Goal: Task Accomplishment & Management: Complete application form

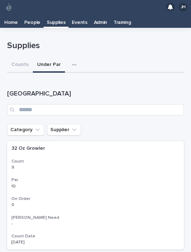
click at [19, 58] on button "Counts" at bounding box center [20, 65] width 26 height 15
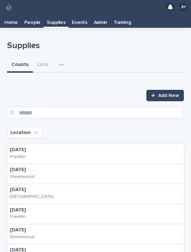
click at [134, 164] on div "08/19/2025 Greenwood" at bounding box center [95, 174] width 176 height 20
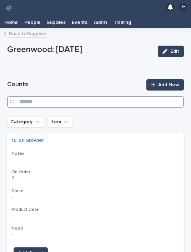
click at [104, 96] on input "Search" at bounding box center [95, 101] width 176 height 11
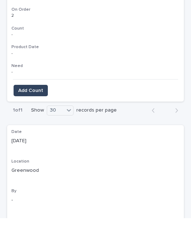
scroll to position [128, 0]
type input "****"
click at [39, 119] on button "Add Count" at bounding box center [31, 124] width 34 height 11
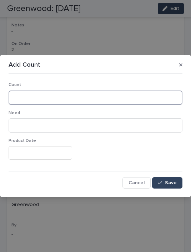
click at [109, 93] on input at bounding box center [96, 98] width 174 height 14
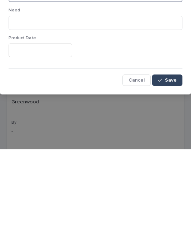
type input "*"
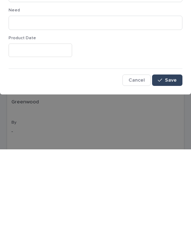
click at [172, 180] on span "Save" at bounding box center [171, 182] width 12 height 5
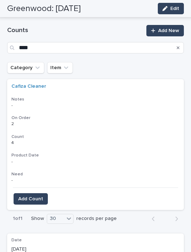
scroll to position [53, 0]
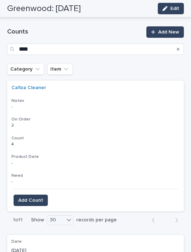
click at [177, 47] on icon "Search" at bounding box center [177, 49] width 3 height 4
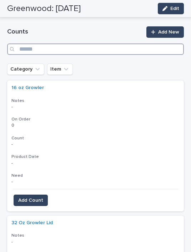
click at [139, 43] on input "Search" at bounding box center [95, 48] width 176 height 11
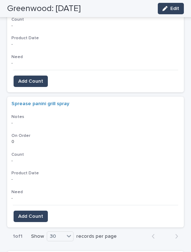
scroll to position [306, 0]
type input "***"
click at [37, 78] on span "Add Count" at bounding box center [30, 81] width 25 height 7
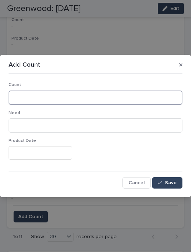
click at [79, 97] on input at bounding box center [96, 98] width 174 height 14
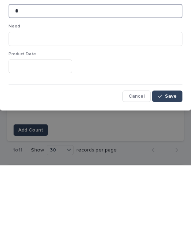
type input "*"
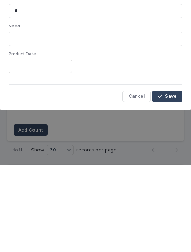
click at [175, 177] on button "Save" at bounding box center [167, 182] width 30 height 11
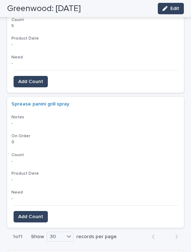
click at [34, 211] on button "Add Count" at bounding box center [31, 216] width 34 height 11
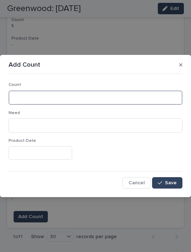
click at [88, 97] on input at bounding box center [96, 98] width 174 height 14
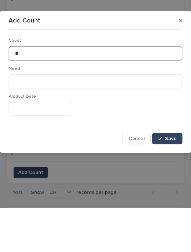
type input "*"
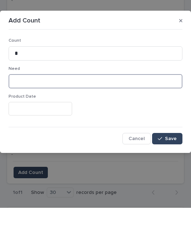
click at [132, 118] on input at bounding box center [96, 125] width 174 height 14
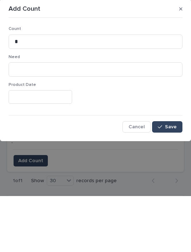
click at [179, 146] on div at bounding box center [96, 152] width 174 height 13
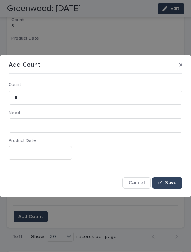
click at [175, 178] on button "Save" at bounding box center [167, 182] width 30 height 11
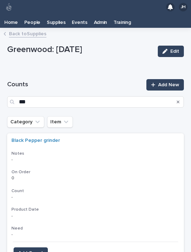
scroll to position [0, 0]
click at [179, 81] on div "Counts *** Add New" at bounding box center [95, 93] width 176 height 29
click at [174, 81] on div "Counts *** Add New" at bounding box center [95, 93] width 176 height 29
click at [176, 100] on icon "Search" at bounding box center [177, 102] width 3 height 4
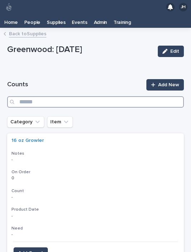
click at [108, 96] on input "Search" at bounding box center [95, 101] width 176 height 11
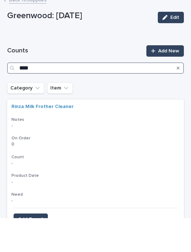
type input "****"
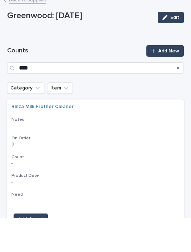
click at [144, 116] on div "Category Item" at bounding box center [95, 121] width 176 height 11
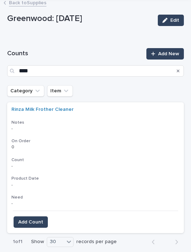
scroll to position [36, 0]
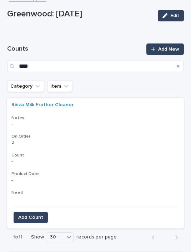
click at [37, 212] on button "Add Count" at bounding box center [31, 217] width 34 height 11
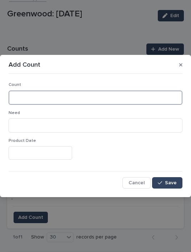
click at [85, 94] on input at bounding box center [96, 98] width 174 height 14
type input "****"
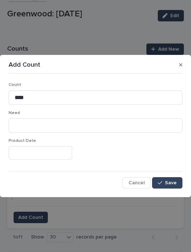
click at [173, 174] on div "Count **** Need Product Date Cancel Save" at bounding box center [96, 133] width 174 height 112
click at [172, 181] on span "Save" at bounding box center [171, 182] width 12 height 5
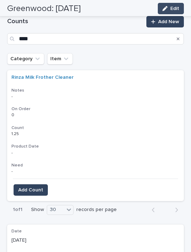
scroll to position [25, 0]
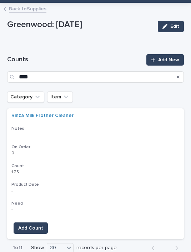
click at [177, 55] on div "Counts **** Add New" at bounding box center [95, 68] width 176 height 29
click at [179, 71] on button "Search" at bounding box center [177, 76] width 3 height 11
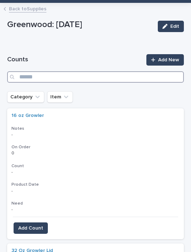
click at [128, 71] on input "Search" at bounding box center [95, 76] width 176 height 11
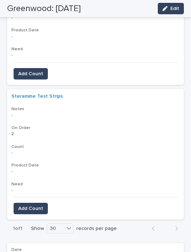
scroll to position [179, 0]
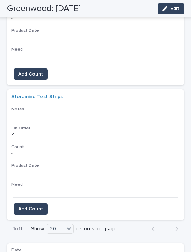
type input "****"
click at [37, 68] on button "Add Count" at bounding box center [31, 73] width 34 height 11
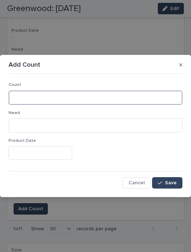
click at [128, 98] on input at bounding box center [96, 98] width 174 height 14
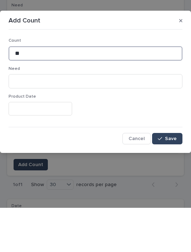
type input "**"
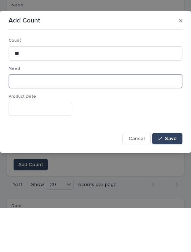
click at [179, 118] on input at bounding box center [96, 125] width 174 height 14
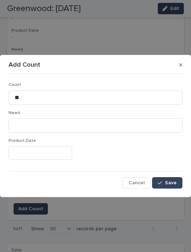
click at [174, 175] on div "Count ** Need Product Date Cancel Save" at bounding box center [96, 133] width 174 height 112
click at [172, 180] on span "Save" at bounding box center [171, 182] width 12 height 5
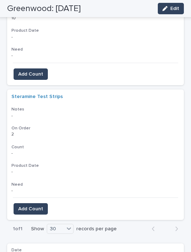
click at [37, 205] on span "Add Count" at bounding box center [30, 208] width 25 height 7
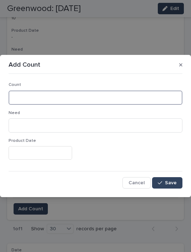
click at [72, 94] on input at bounding box center [96, 98] width 174 height 14
type input "*"
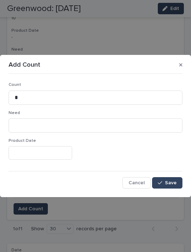
click at [171, 179] on button "Save" at bounding box center [167, 182] width 30 height 11
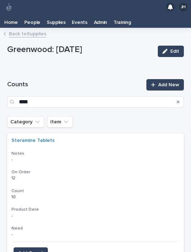
scroll to position [0, 0]
click at [179, 81] on div "Counts **** Add New" at bounding box center [95, 93] width 176 height 29
click at [177, 96] on button "Search" at bounding box center [177, 101] width 3 height 11
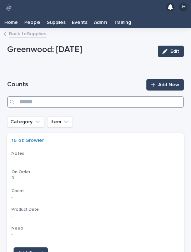
click at [112, 96] on input "Search" at bounding box center [95, 101] width 176 height 11
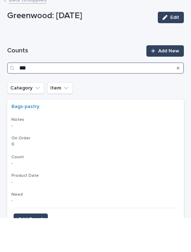
type input "***"
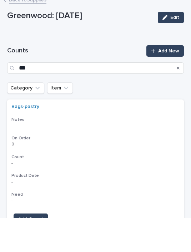
click at [145, 116] on div "Category Item" at bounding box center [95, 121] width 176 height 11
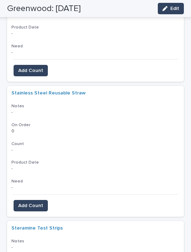
scroll to position [318, 0]
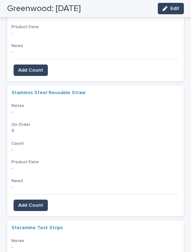
click at [36, 202] on span "Add Count" at bounding box center [30, 205] width 25 height 7
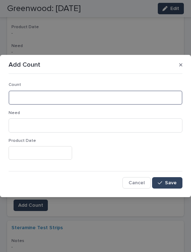
click at [94, 95] on input at bounding box center [96, 98] width 174 height 14
type input "**"
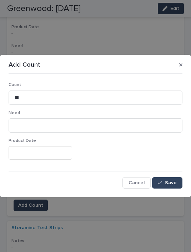
click at [172, 180] on span "Save" at bounding box center [171, 182] width 12 height 5
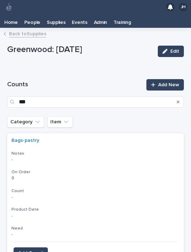
scroll to position [0, 0]
click at [178, 80] on div "Counts *** Add New" at bounding box center [95, 93] width 176 height 29
click at [175, 96] on div "Search" at bounding box center [177, 101] width 11 height 11
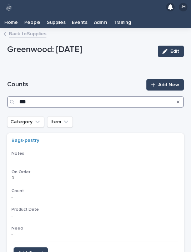
click at [172, 96] on input "***" at bounding box center [95, 101] width 176 height 11
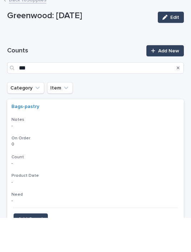
click at [178, 96] on button "Search" at bounding box center [177, 101] width 3 height 11
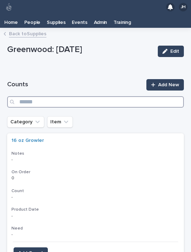
click at [122, 96] on input "Search" at bounding box center [95, 101] width 176 height 11
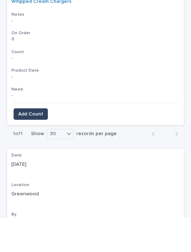
scroll to position [112, 0]
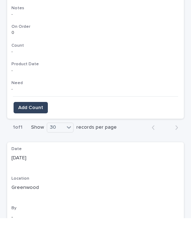
type input "****"
click at [33, 138] on span "Add Count" at bounding box center [30, 141] width 25 height 7
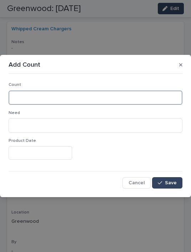
click at [110, 94] on input at bounding box center [96, 98] width 174 height 14
type input "**"
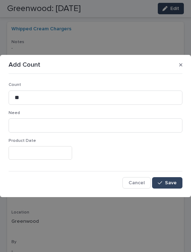
click at [168, 180] on span "Save" at bounding box center [171, 182] width 12 height 5
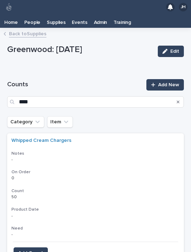
scroll to position [0, 0]
click at [178, 96] on button "Search" at bounding box center [177, 101] width 3 height 11
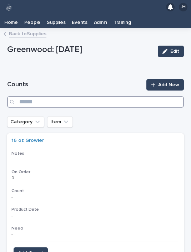
click at [127, 96] on input "Search" at bounding box center [95, 101] width 176 height 11
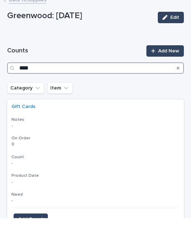
type input "****"
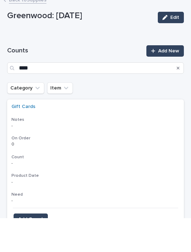
click at [137, 116] on div "Category Item" at bounding box center [95, 121] width 176 height 11
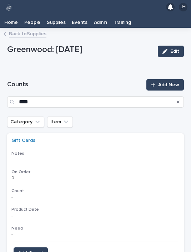
click at [36, 247] on button "Add Count" at bounding box center [31, 252] width 34 height 11
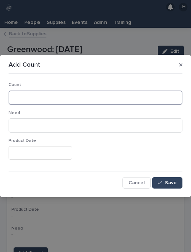
click at [72, 103] on input at bounding box center [96, 98] width 174 height 14
type input "***"
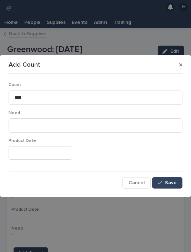
click at [177, 183] on button "Save" at bounding box center [167, 182] width 30 height 11
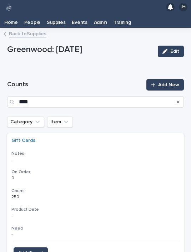
click at [21, 29] on link "Back to Supplies" at bounding box center [27, 33] width 37 height 8
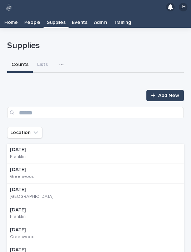
click at [55, 58] on button "button" at bounding box center [63, 65] width 16 height 14
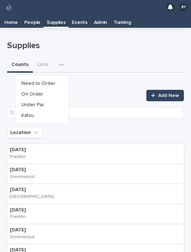
click at [29, 102] on span "Under Par" at bounding box center [32, 104] width 23 height 5
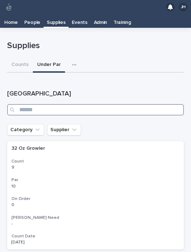
click at [19, 104] on input "Search" at bounding box center [95, 109] width 176 height 11
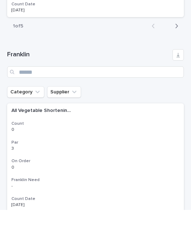
scroll to position [1203, 0]
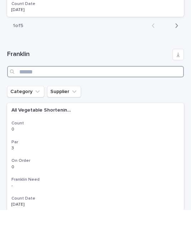
click at [23, 108] on input "Search" at bounding box center [95, 113] width 176 height 11
type input "****"
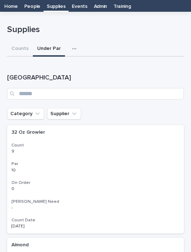
scroll to position [19, 0]
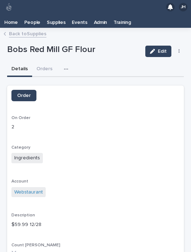
click at [22, 29] on link "Back to Supplies" at bounding box center [27, 33] width 37 height 8
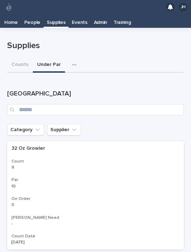
click at [21, 58] on button "Counts" at bounding box center [20, 65] width 26 height 15
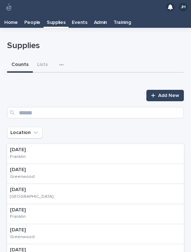
click at [112, 164] on div "08/19/2025 Greenwood" at bounding box center [95, 174] width 176 height 20
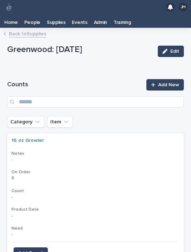
click at [35, 120] on icon "Category" at bounding box center [37, 121] width 4 height 2
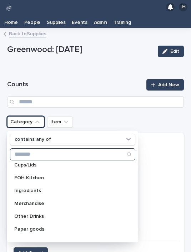
scroll to position [60, 0]
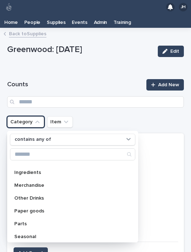
click at [72, 192] on div "Other Drinks" at bounding box center [72, 197] width 125 height 11
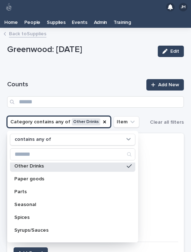
scroll to position [92, 0]
click at [68, 224] on div "Syrups/Sauces" at bounding box center [72, 229] width 125 height 11
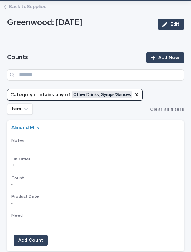
scroll to position [38, 0]
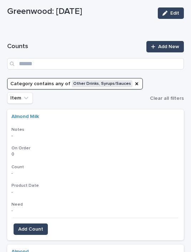
click at [35, 226] on span "Add Count" at bounding box center [30, 229] width 25 height 7
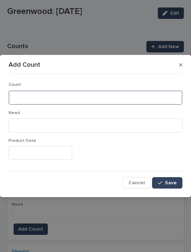
click at [113, 95] on input at bounding box center [96, 98] width 174 height 14
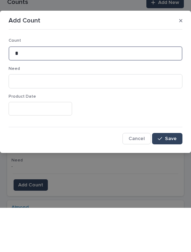
type input "*"
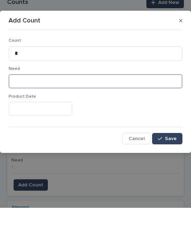
click at [119, 118] on input at bounding box center [96, 125] width 174 height 14
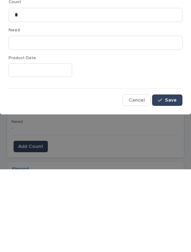
click at [168, 177] on button "Save" at bounding box center [167, 182] width 30 height 11
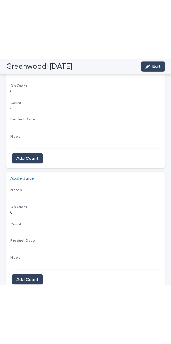
scroll to position [291, 0]
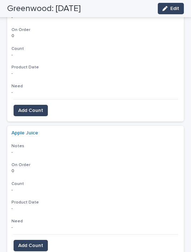
click at [40, 105] on button "Add Count" at bounding box center [31, 110] width 34 height 11
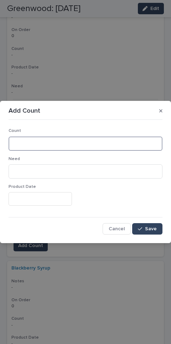
click at [108, 140] on input at bounding box center [86, 143] width 154 height 14
type input "*"
click at [153, 223] on button "Save" at bounding box center [147, 228] width 30 height 11
click at [130, 141] on input "*" at bounding box center [86, 143] width 154 height 14
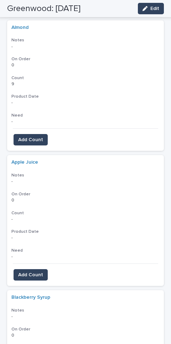
scroll to position [249, 0]
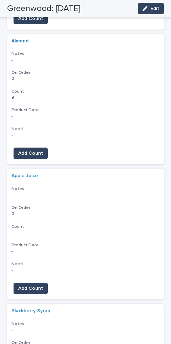
click at [36, 150] on span "Add Count" at bounding box center [30, 153] width 25 height 7
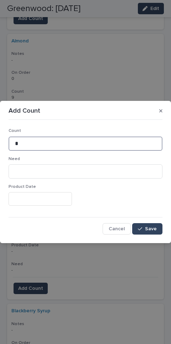
click at [133, 141] on input "*" at bounding box center [86, 143] width 154 height 14
type input "*"
click at [151, 224] on button "Save" at bounding box center [147, 228] width 30 height 11
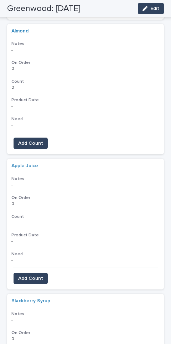
scroll to position [269, 0]
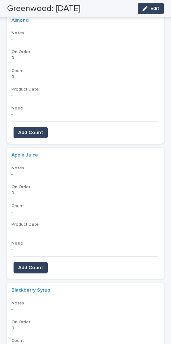
click at [40, 252] on span "Add Count" at bounding box center [30, 267] width 25 height 7
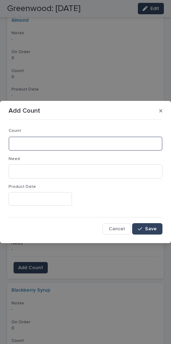
click at [107, 139] on input at bounding box center [86, 143] width 154 height 14
type input "*"
click at [150, 224] on button "Save" at bounding box center [147, 228] width 30 height 11
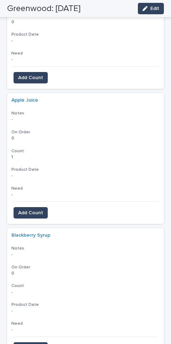
scroll to position [337, 0]
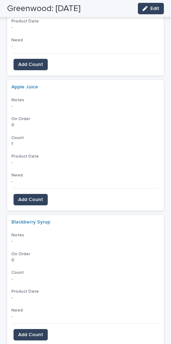
click at [41, 252] on span "Add Count" at bounding box center [30, 334] width 25 height 7
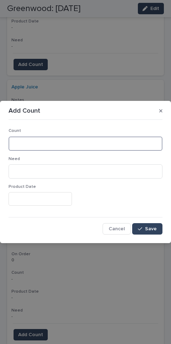
click at [84, 144] on input at bounding box center [86, 143] width 154 height 14
type input "*"
click at [153, 226] on span "Save" at bounding box center [151, 228] width 12 height 5
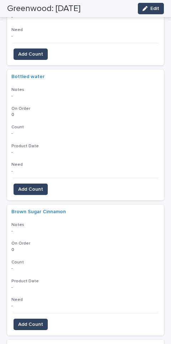
scroll to position [622, 0]
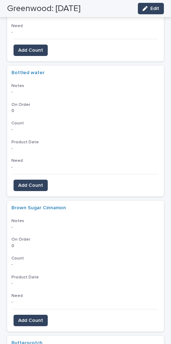
click at [40, 182] on span "Add Count" at bounding box center [30, 185] width 25 height 7
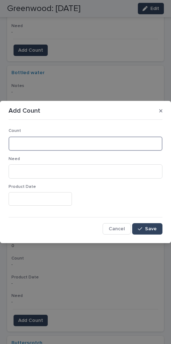
click at [61, 139] on input at bounding box center [86, 143] width 154 height 14
type input "***"
click at [153, 224] on button "Save" at bounding box center [147, 228] width 30 height 11
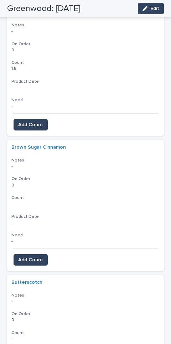
scroll to position [683, 0]
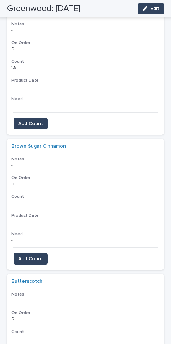
click at [38, 252] on span "Add Count" at bounding box center [30, 258] width 25 height 7
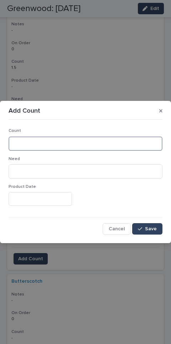
click at [77, 141] on input at bounding box center [86, 143] width 154 height 14
type input "*"
click at [148, 225] on button "Save" at bounding box center [147, 228] width 30 height 11
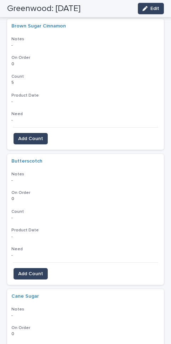
scroll to position [805, 0]
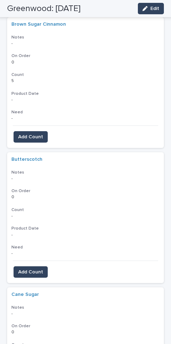
click at [38, 252] on span "Add Count" at bounding box center [30, 271] width 25 height 7
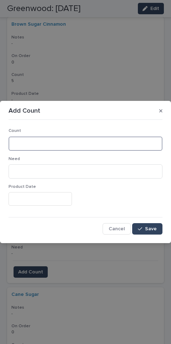
click at [81, 140] on input at bounding box center [86, 143] width 154 height 14
type input "*"
click at [151, 224] on button "Save" at bounding box center [147, 228] width 30 height 11
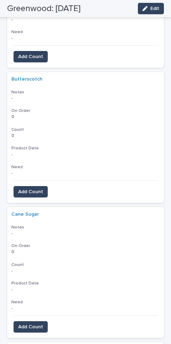
scroll to position [900, 0]
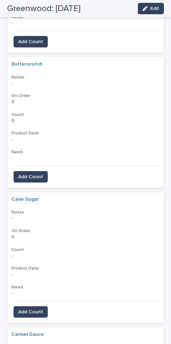
click at [36, 252] on span "Add Count" at bounding box center [30, 311] width 25 height 7
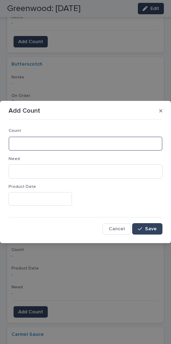
click at [57, 141] on input at bounding box center [86, 143] width 154 height 14
type input "*"
click at [154, 224] on button "Save" at bounding box center [147, 228] width 30 height 11
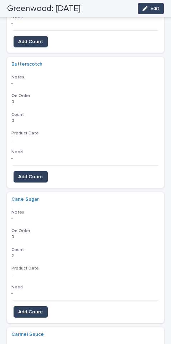
click at [37, 252] on button "Add Count" at bounding box center [31, 311] width 34 height 11
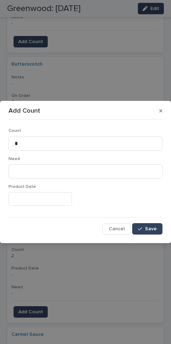
click at [51, 195] on input "text" at bounding box center [40, 198] width 63 height 13
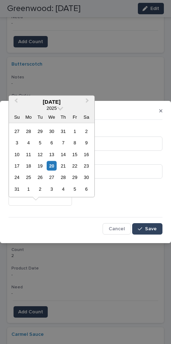
click at [16, 97] on span "Previous Month" at bounding box center [16, 102] width 0 height 10
click at [19, 96] on button "Previous Month" at bounding box center [15, 101] width 11 height 11
click at [53, 126] on div "4" at bounding box center [52, 131] width 10 height 10
type input "**********"
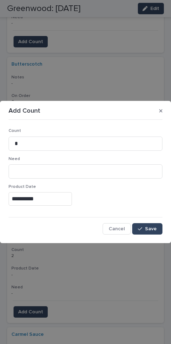
click at [152, 227] on span "Save" at bounding box center [151, 228] width 12 height 5
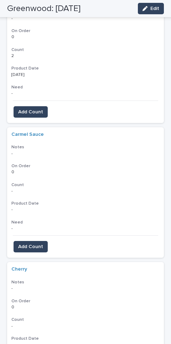
scroll to position [1101, 0]
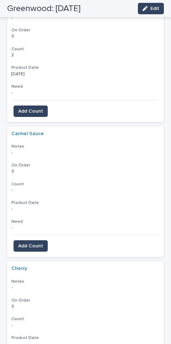
click at [39, 242] on span "Add Count" at bounding box center [30, 245] width 25 height 7
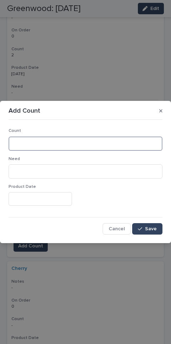
click at [73, 141] on input at bounding box center [86, 143] width 154 height 14
type input "*"
click at [151, 225] on button "Save" at bounding box center [147, 228] width 30 height 11
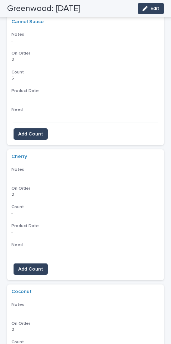
scroll to position [1218, 0]
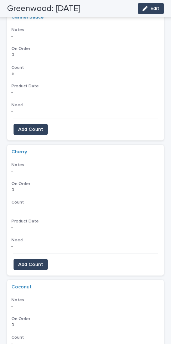
click at [38, 252] on span "Add Count" at bounding box center [30, 264] width 25 height 7
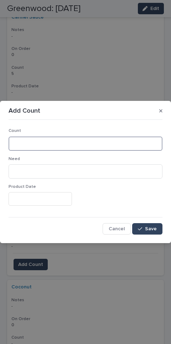
click at [61, 139] on input at bounding box center [86, 143] width 154 height 14
type input "*"
click at [151, 224] on button "Save" at bounding box center [147, 228] width 30 height 11
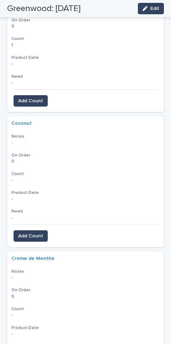
scroll to position [1381, 0]
click at [41, 232] on span "Add Count" at bounding box center [30, 235] width 25 height 7
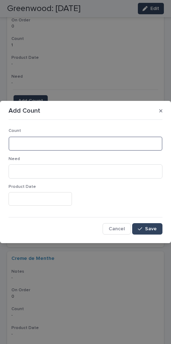
click at [60, 144] on input at bounding box center [86, 143] width 154 height 14
type input "*"
click at [154, 224] on button "Save" at bounding box center [147, 228] width 30 height 11
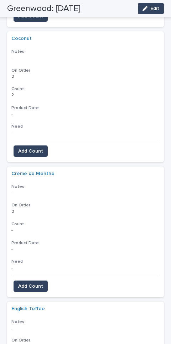
scroll to position [1466, 0]
click at [36, 252] on span "Add Count" at bounding box center [30, 286] width 25 height 7
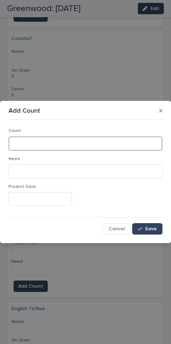
click at [63, 140] on input at bounding box center [86, 143] width 154 height 14
type input "*"
click at [150, 224] on button "Save" at bounding box center [147, 228] width 30 height 11
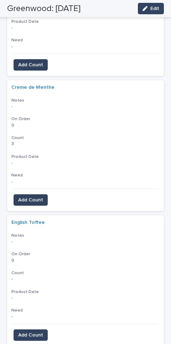
scroll to position [1567, 0]
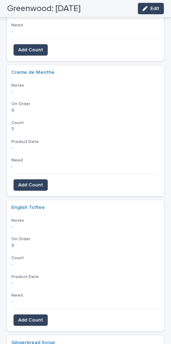
click at [34, 252] on span "Add Count" at bounding box center [30, 319] width 25 height 7
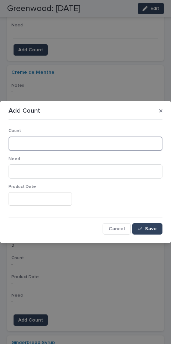
click at [66, 141] on input at bounding box center [86, 143] width 154 height 14
type input "*"
click at [154, 223] on button "Save" at bounding box center [147, 228] width 30 height 11
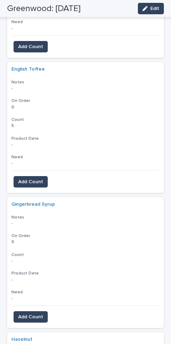
scroll to position [1707, 0]
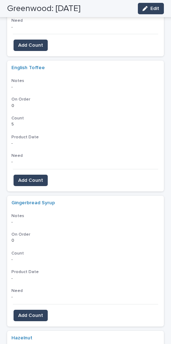
click at [36, 252] on button "Add Count" at bounding box center [31, 315] width 34 height 11
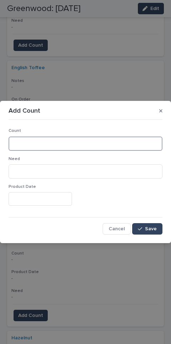
click at [86, 142] on input at bounding box center [86, 143] width 154 height 14
type input "*"
click at [151, 227] on span "Save" at bounding box center [151, 228] width 12 height 5
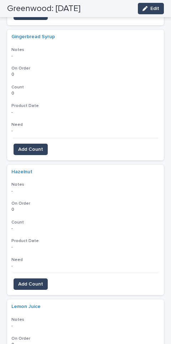
scroll to position [1872, 0]
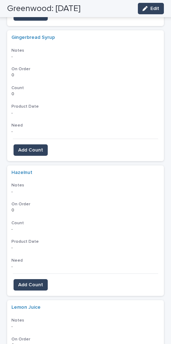
click at [38, 252] on span "Add Count" at bounding box center [30, 284] width 25 height 7
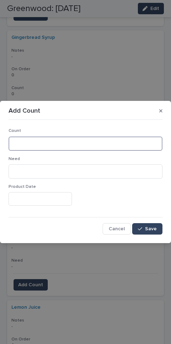
click at [73, 140] on input at bounding box center [86, 143] width 154 height 14
type input "*"
click at [155, 224] on button "Save" at bounding box center [147, 228] width 30 height 11
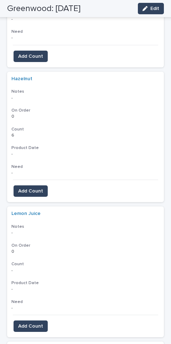
scroll to position [1973, 0]
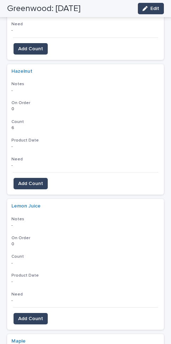
click at [38, 252] on span "Add Count" at bounding box center [30, 318] width 25 height 7
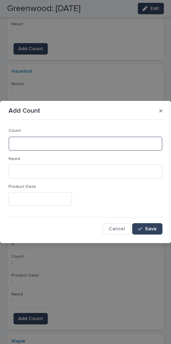
click at [76, 140] on input at bounding box center [86, 143] width 154 height 14
type input "*"
click at [152, 224] on button "Save" at bounding box center [147, 228] width 30 height 11
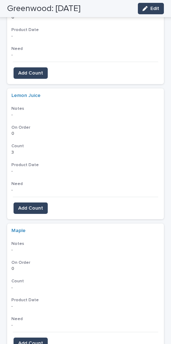
scroll to position [2110, 0]
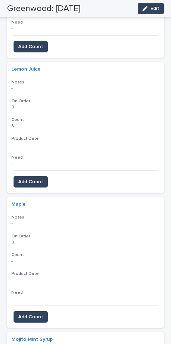
click at [40, 252] on span "Add Count" at bounding box center [30, 316] width 25 height 7
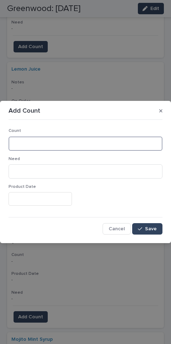
click at [94, 146] on input at bounding box center [86, 143] width 154 height 14
type input "**"
click at [156, 224] on button "Save" at bounding box center [147, 228] width 30 height 11
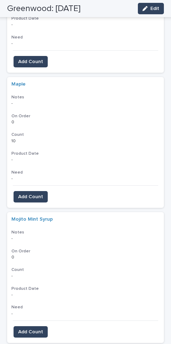
scroll to position [2258, 0]
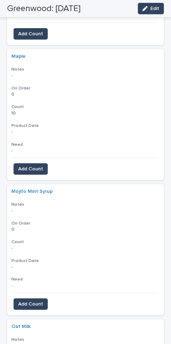
click at [36, 252] on span "Add Count" at bounding box center [30, 303] width 25 height 7
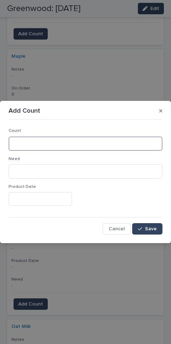
click at [62, 137] on input at bounding box center [86, 143] width 154 height 14
type input "*"
click at [158, 223] on button "Save" at bounding box center [147, 228] width 30 height 11
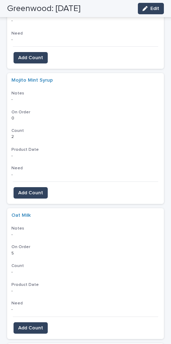
scroll to position [2370, 0]
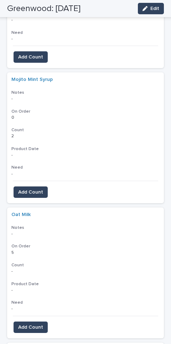
click at [38, 252] on span "Add Count" at bounding box center [30, 327] width 25 height 7
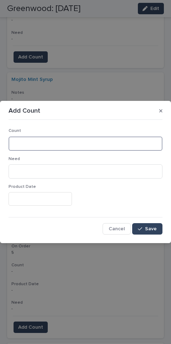
click at [71, 144] on input at bounding box center [86, 143] width 154 height 14
type input "*"
click at [157, 226] on button "Save" at bounding box center [147, 228] width 30 height 11
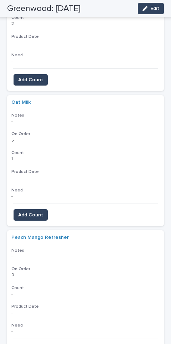
scroll to position [2488, 0]
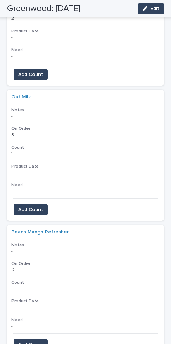
click at [35, 252] on span "Add Count" at bounding box center [30, 344] width 25 height 7
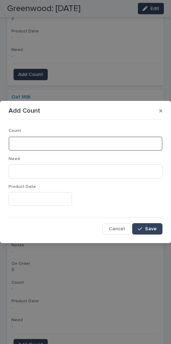
click at [62, 144] on input at bounding box center [86, 143] width 154 height 14
type input "*"
click at [153, 224] on button "Save" at bounding box center [147, 228] width 30 height 11
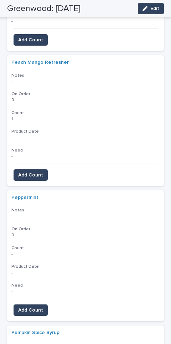
scroll to position [2664, 0]
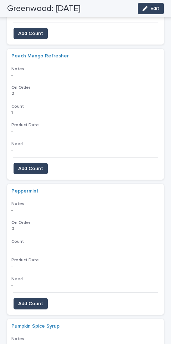
click at [39, 252] on span "Add Count" at bounding box center [30, 303] width 25 height 7
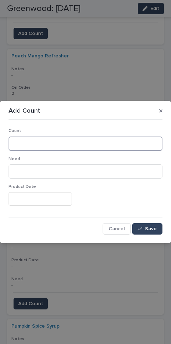
click at [70, 136] on input at bounding box center [86, 143] width 154 height 14
type input "*"
click at [152, 223] on button "Save" at bounding box center [147, 228] width 30 height 11
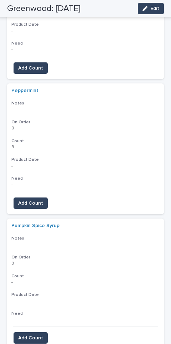
scroll to position [2768, 0]
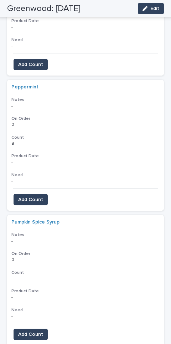
click at [38, 252] on span "Add Count" at bounding box center [30, 334] width 25 height 7
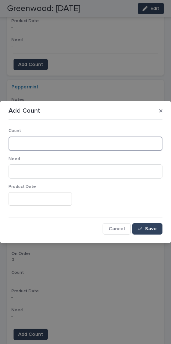
click at [65, 143] on input at bounding box center [86, 143] width 154 height 14
type input "*"
click at [153, 225] on button "Save" at bounding box center [147, 228] width 30 height 11
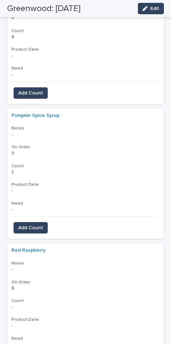
scroll to position [2916, 0]
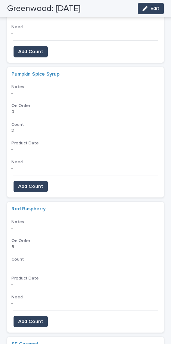
click at [39, 252] on span "Add Count" at bounding box center [30, 321] width 25 height 7
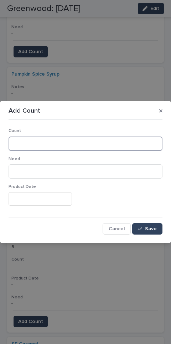
click at [85, 144] on input at bounding box center [86, 143] width 154 height 14
type input "*"
click at [151, 223] on button "Save" at bounding box center [147, 228] width 30 height 11
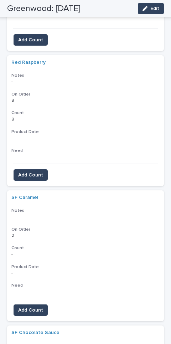
scroll to position [3069, 0]
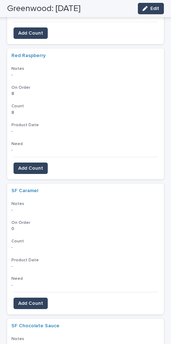
click at [36, 252] on span "Add Count" at bounding box center [30, 303] width 25 height 7
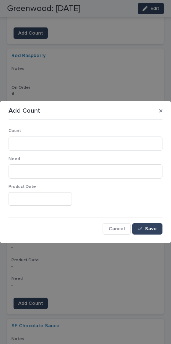
click at [88, 135] on div "Count" at bounding box center [86, 142] width 154 height 28
click at [96, 138] on input at bounding box center [86, 143] width 154 height 14
type input "*"
click at [156, 223] on button "Save" at bounding box center [147, 228] width 30 height 11
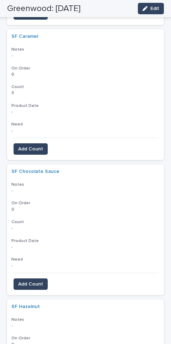
scroll to position [3225, 0]
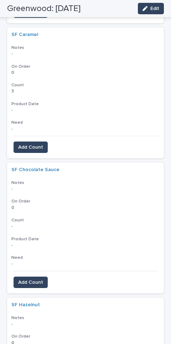
click at [42, 252] on span "Add Count" at bounding box center [30, 282] width 25 height 7
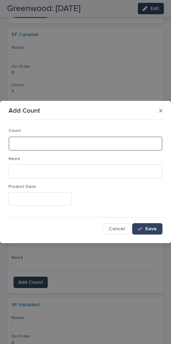
click at [68, 138] on input at bounding box center [86, 143] width 154 height 14
type input "****"
click at [151, 221] on div "Count **** Need Product Date Cancel Save" at bounding box center [86, 179] width 154 height 112
click at [152, 227] on span "Save" at bounding box center [151, 228] width 12 height 5
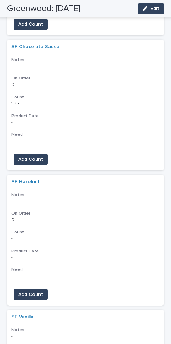
scroll to position [3355, 0]
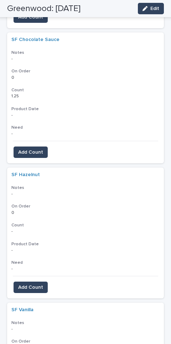
click at [42, 252] on span "Add Count" at bounding box center [30, 287] width 25 height 7
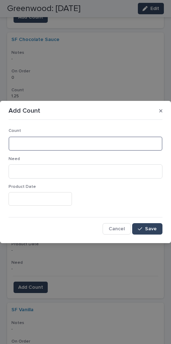
click at [141, 139] on input at bounding box center [86, 143] width 154 height 14
type input "*"
click at [152, 226] on span "Save" at bounding box center [151, 228] width 12 height 5
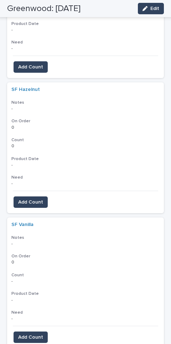
scroll to position [3455, 0]
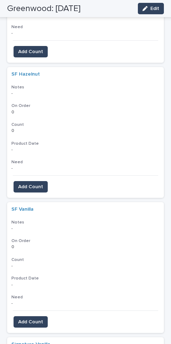
click at [38, 252] on span "Add Count" at bounding box center [30, 321] width 25 height 7
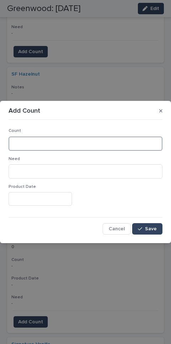
click at [66, 141] on input at bounding box center [86, 143] width 154 height 14
type input "*"
click at [149, 220] on div "Count * Need Product Date Cancel Save" at bounding box center [86, 179] width 154 height 112
click at [153, 223] on button "Save" at bounding box center [147, 228] width 30 height 11
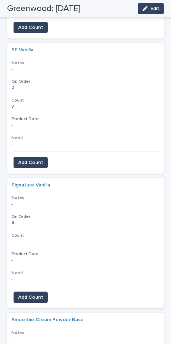
scroll to position [3628, 0]
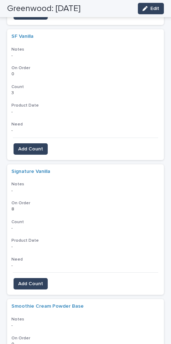
click at [39, 252] on span "Add Count" at bounding box center [30, 283] width 25 height 7
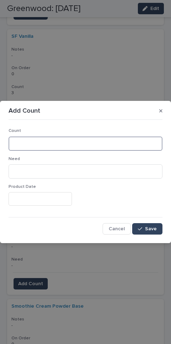
click at [96, 141] on input at bounding box center [86, 143] width 154 height 14
type input "*"
click at [152, 226] on span "Save" at bounding box center [151, 228] width 12 height 5
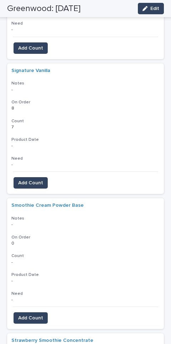
scroll to position [3741, 0]
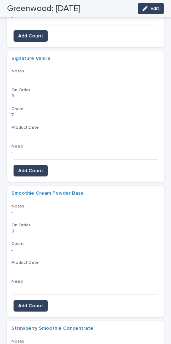
click at [37, 252] on span "Add Count" at bounding box center [30, 305] width 25 height 7
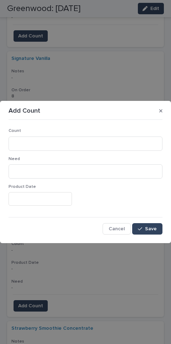
click at [86, 130] on p "Count" at bounding box center [86, 130] width 154 height 5
click at [100, 148] on input at bounding box center [86, 143] width 154 height 14
type input "*"
click at [157, 227] on button "Save" at bounding box center [147, 228] width 30 height 11
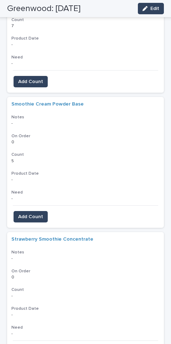
scroll to position [3837, 0]
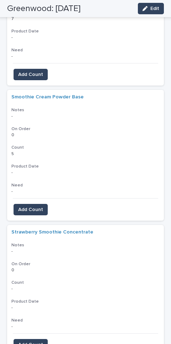
click at [38, 252] on span "Add Count" at bounding box center [30, 344] width 25 height 7
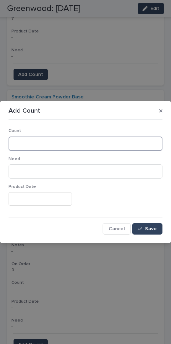
click at [92, 141] on input at bounding box center [86, 143] width 154 height 14
type input "*"
click at [154, 224] on button "Save" at bounding box center [147, 228] width 30 height 11
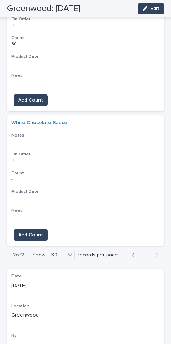
scroll to position [162, 0]
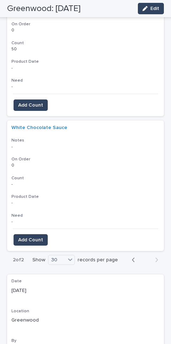
click at [36, 236] on span "Add Count" at bounding box center [30, 239] width 25 height 7
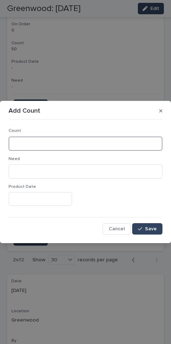
click at [62, 140] on input at bounding box center [86, 143] width 154 height 14
type input "*"
click at [156, 225] on button "Save" at bounding box center [147, 228] width 30 height 11
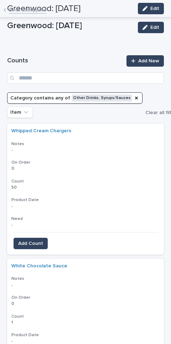
scroll to position [21, 0]
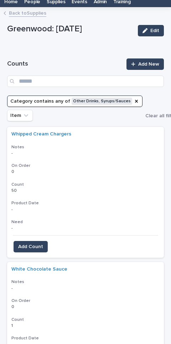
click at [38, 241] on button "Add Count" at bounding box center [31, 246] width 34 height 11
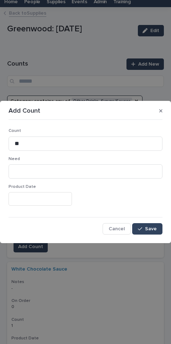
click at [162, 108] on button "button" at bounding box center [160, 110] width 9 height 11
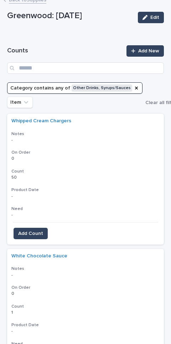
scroll to position [51, 0]
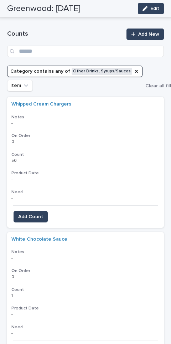
click at [134, 66] on button "Category contains any of Other Drinks, Syrups/Sauces" at bounding box center [74, 71] width 135 height 11
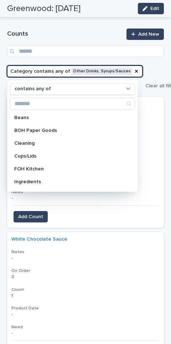
click at [134, 68] on div "Category" at bounding box center [137, 71] width 6 height 7
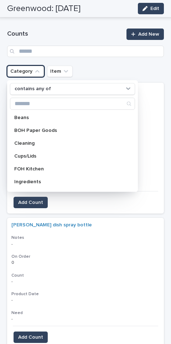
click at [53, 163] on div "FOH Kitchen" at bounding box center [72, 168] width 125 height 11
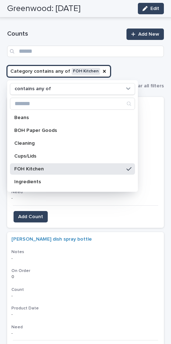
click at [54, 176] on div "Ingredients" at bounding box center [72, 181] width 125 height 11
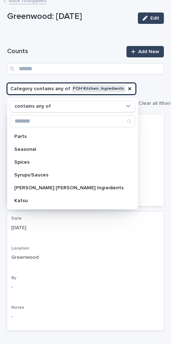
scroll to position [114, 0]
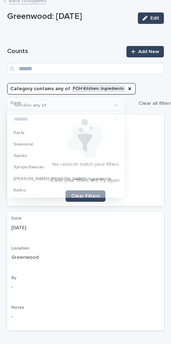
click at [100, 37] on div "Loading... Saving… Counts Add New Category contains any of FOH Kitchen, Ingredi…" at bounding box center [85, 124] width 157 height 175
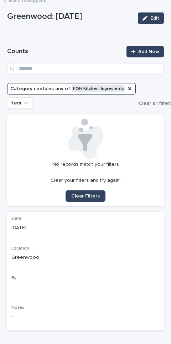
click at [127, 85] on div "Category" at bounding box center [130, 88] width 6 height 7
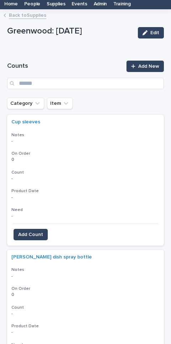
scroll to position [0, 0]
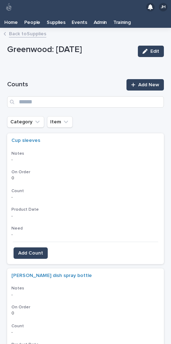
click at [38, 116] on button "Category" at bounding box center [25, 121] width 37 height 11
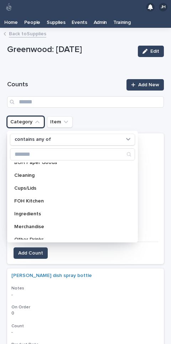
scroll to position [25, 0]
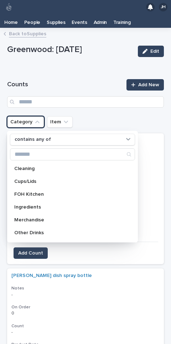
click at [79, 192] on p "FOH Kitchen" at bounding box center [68, 194] width 109 height 5
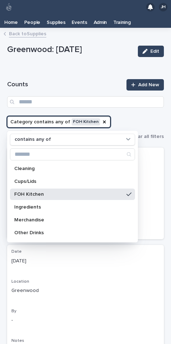
click at [76, 205] on p "Ingredients" at bounding box center [68, 207] width 109 height 5
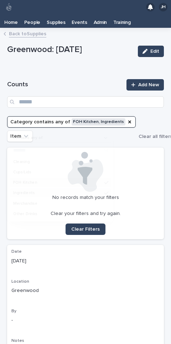
click at [104, 71] on div "Loading... Saving… Counts Add New Category contains any of FOH Kitchen, Ingredi…" at bounding box center [85, 158] width 157 height 175
click at [126, 116] on button "Category contains any of FOH Kitchen, Ingredients" at bounding box center [71, 121] width 129 height 11
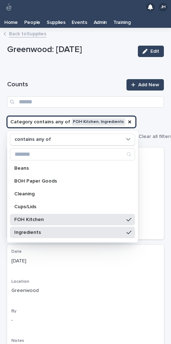
click at [127, 119] on icon "Category" at bounding box center [130, 122] width 6 height 6
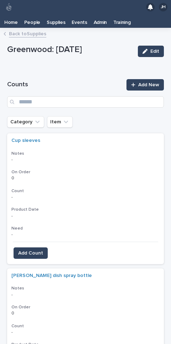
scroll to position [0, 0]
click at [37, 118] on icon "Category" at bounding box center [37, 121] width 7 height 7
click at [32, 29] on link "Back to Supplies" at bounding box center [27, 33] width 37 height 8
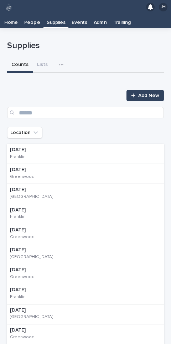
click at [66, 164] on div "08/19/2025 Greenwood" at bounding box center [85, 174] width 157 height 20
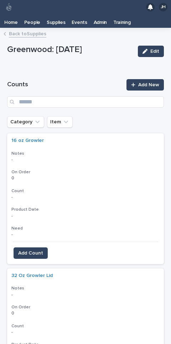
click at [38, 118] on icon "Category" at bounding box center [37, 121] width 7 height 7
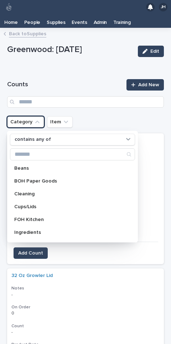
click at [61, 217] on p "FOH Kitchen" at bounding box center [68, 219] width 109 height 5
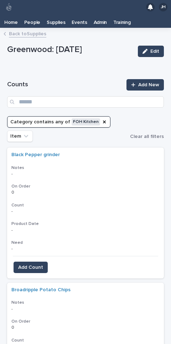
click at [39, 252] on button "Add Count" at bounding box center [31, 267] width 34 height 11
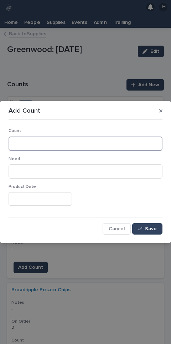
click at [88, 139] on input at bounding box center [86, 143] width 154 height 14
type input "*"
click at [153, 224] on button "Save" at bounding box center [147, 228] width 30 height 11
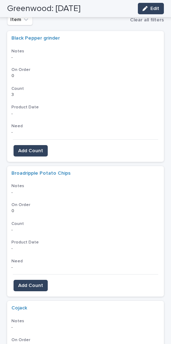
scroll to position [117, 0]
click at [40, 252] on span "Add Count" at bounding box center [30, 285] width 25 height 7
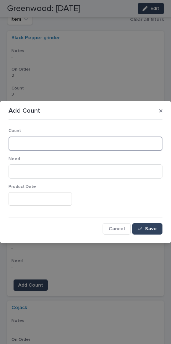
click at [95, 138] on input at bounding box center [86, 143] width 154 height 14
type input "*"
click at [153, 223] on button "Save" at bounding box center [147, 228] width 30 height 11
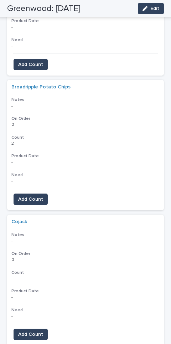
scroll to position [233, 0]
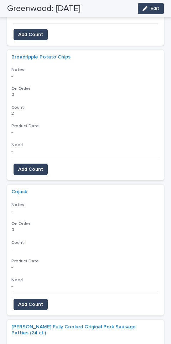
click at [39, 252] on span "Add Count" at bounding box center [30, 304] width 25 height 7
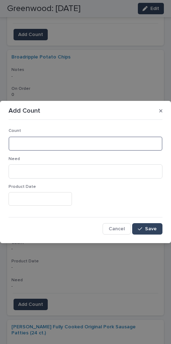
click at [79, 146] on input at bounding box center [86, 143] width 154 height 14
type input "*"
click at [153, 223] on button "Save" at bounding box center [147, 228] width 30 height 11
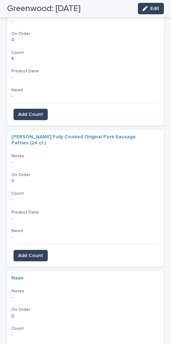
scroll to position [428, 0]
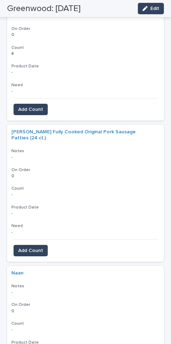
click at [40, 247] on span "Add Count" at bounding box center [30, 250] width 25 height 7
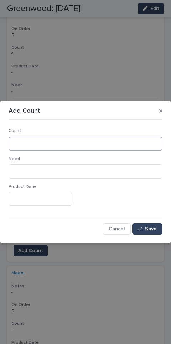
click at [108, 138] on input at bounding box center [86, 143] width 154 height 14
type input "*"
click at [154, 226] on span "Save" at bounding box center [151, 228] width 12 height 5
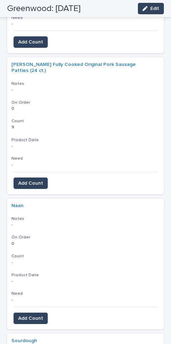
scroll to position [506, 0]
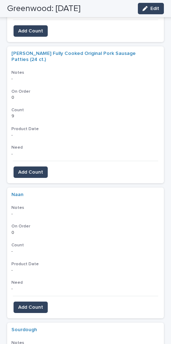
click at [35, 252] on span "Add Count" at bounding box center [30, 307] width 25 height 7
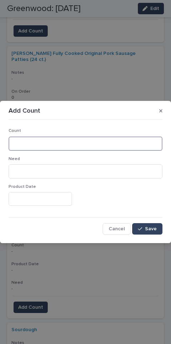
click at [67, 145] on input at bounding box center [86, 143] width 154 height 14
type input "*"
click at [156, 224] on button "Save" at bounding box center [147, 228] width 30 height 11
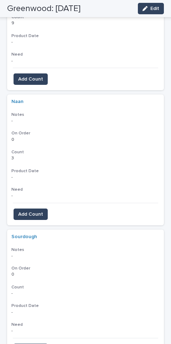
scroll to position [599, 0]
click at [38, 252] on span "Add Count" at bounding box center [30, 349] width 25 height 7
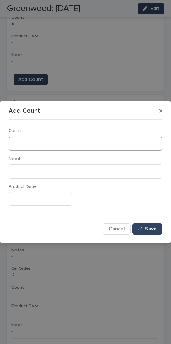
click at [91, 145] on input at bounding box center [86, 143] width 154 height 14
type input "*"
click at [152, 227] on span "Save" at bounding box center [151, 228] width 12 height 5
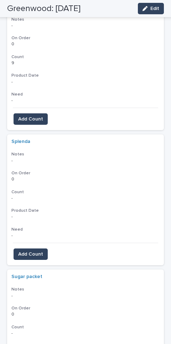
scroll to position [833, 0]
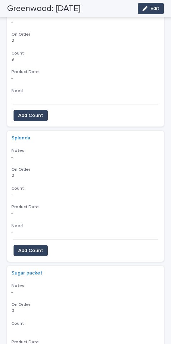
click at [39, 247] on span "Add Count" at bounding box center [30, 250] width 25 height 7
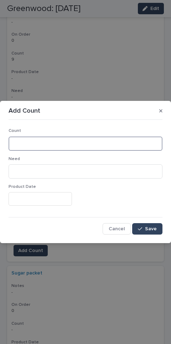
click at [87, 141] on input at bounding box center [86, 143] width 154 height 14
type input "***"
click at [151, 226] on span "Save" at bounding box center [151, 228] width 12 height 5
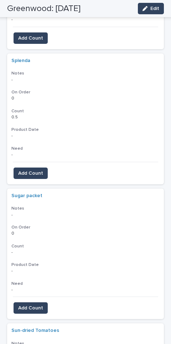
scroll to position [911, 0]
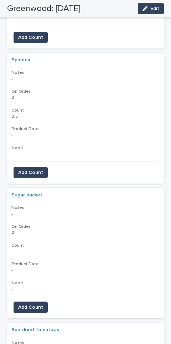
click at [37, 252] on span "Add Count" at bounding box center [30, 307] width 25 height 7
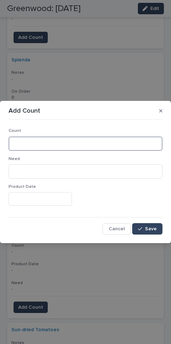
click at [64, 139] on input at bounding box center [86, 143] width 154 height 14
type input "*"
click at [152, 225] on button "Save" at bounding box center [147, 228] width 30 height 11
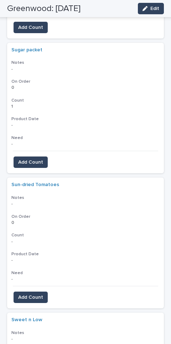
scroll to position [1075, 0]
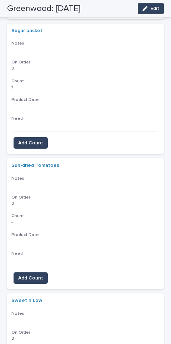
click at [38, 252] on span "Add Count" at bounding box center [30, 277] width 25 height 7
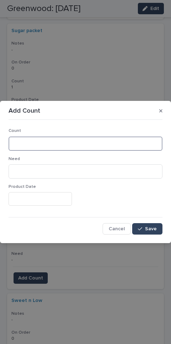
click at [66, 142] on input at bounding box center [86, 143] width 154 height 14
type input "*"
click at [157, 226] on button "Save" at bounding box center [147, 228] width 30 height 11
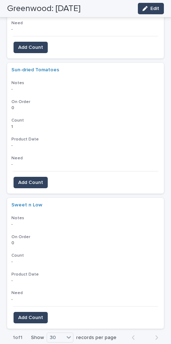
scroll to position [1170, 0]
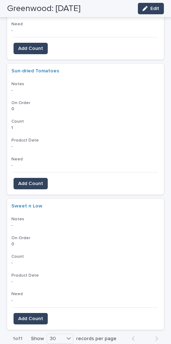
click at [36, 252] on button "Add Count" at bounding box center [31, 318] width 34 height 11
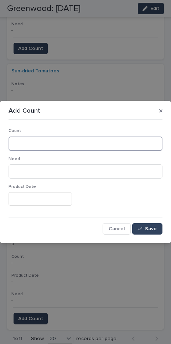
click at [83, 140] on input at bounding box center [86, 143] width 154 height 14
type input "***"
click at [155, 224] on button "Save" at bounding box center [147, 228] width 30 height 11
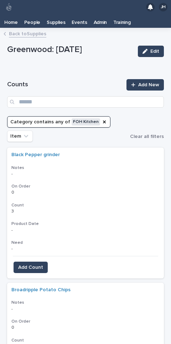
scroll to position [0, 0]
click at [103, 120] on icon "Category" at bounding box center [104, 121] width 3 height 3
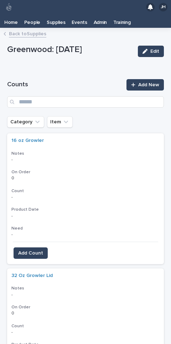
click at [35, 118] on icon "Category" at bounding box center [37, 121] width 7 height 7
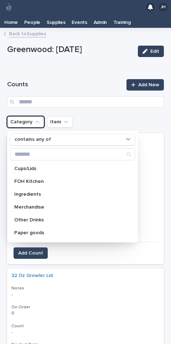
scroll to position [39, 0]
click at [61, 204] on p "Merchandise" at bounding box center [68, 206] width 109 height 5
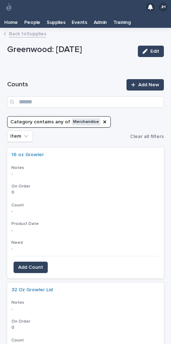
click at [42, 252] on span "Add Count" at bounding box center [30, 267] width 25 height 7
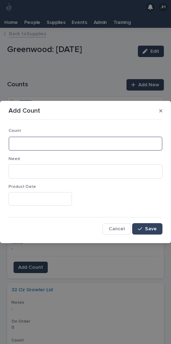
click at [71, 139] on input at bounding box center [86, 143] width 154 height 14
type input "**"
click at [153, 221] on div "Count ** Need Product Date Cancel Save" at bounding box center [86, 179] width 154 height 112
click at [155, 229] on span "Save" at bounding box center [151, 228] width 12 height 5
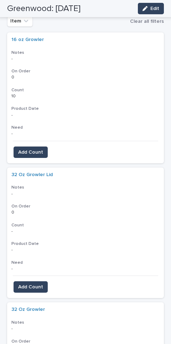
scroll to position [139, 0]
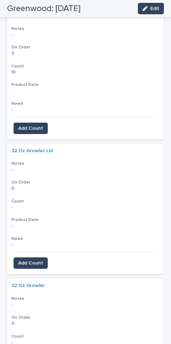
click at [38, 252] on span "Add Count" at bounding box center [30, 262] width 25 height 7
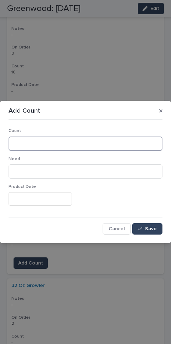
click at [62, 146] on input at bounding box center [86, 143] width 154 height 14
type input "**"
click at [153, 225] on button "Save" at bounding box center [147, 228] width 30 height 11
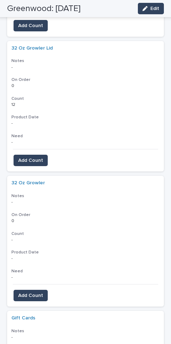
scroll to position [241, 0]
click at [34, 252] on span "Add Count" at bounding box center [30, 295] width 25 height 7
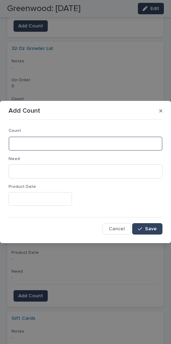
click at [51, 137] on input at bounding box center [86, 143] width 154 height 14
type input "**"
click at [153, 227] on span "Save" at bounding box center [151, 228] width 12 height 5
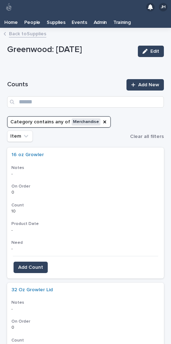
scroll to position [0, 0]
click at [102, 119] on icon "Category" at bounding box center [105, 122] width 6 height 6
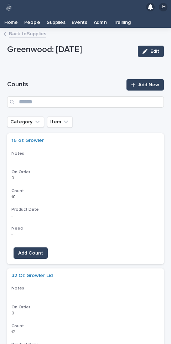
click at [39, 118] on icon "Category" at bounding box center [37, 121] width 7 height 7
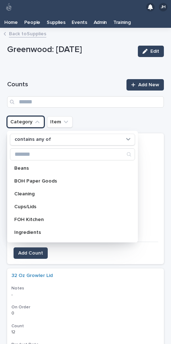
click at [58, 201] on div "Cups/Lids" at bounding box center [72, 206] width 125 height 11
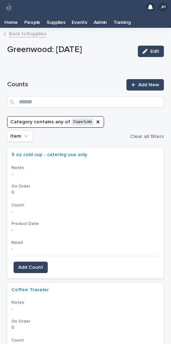
click at [45, 252] on button "Add Count" at bounding box center [31, 267] width 34 height 11
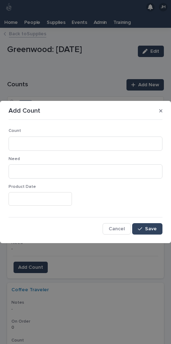
click at [119, 133] on p "Count" at bounding box center [86, 130] width 154 height 5
click at [124, 146] on input at bounding box center [86, 143] width 154 height 14
type input "*"
click at [158, 224] on button "Save" at bounding box center [147, 228] width 30 height 11
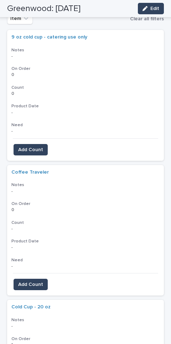
scroll to position [119, 0]
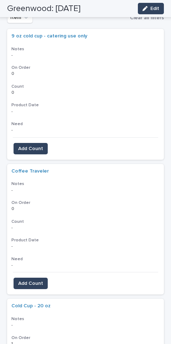
click at [39, 252] on span "Add Count" at bounding box center [30, 283] width 25 height 7
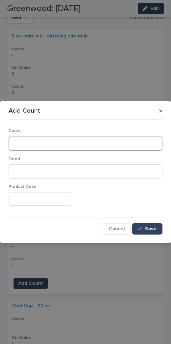
click at [103, 138] on input at bounding box center [86, 143] width 154 height 14
type input "**"
click at [153, 223] on button "Save" at bounding box center [147, 228] width 30 height 11
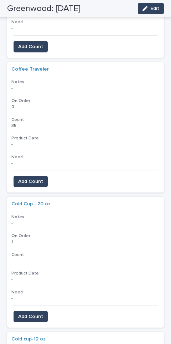
scroll to position [231, 0]
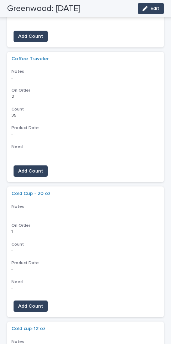
click at [39, 252] on span "Add Count" at bounding box center [30, 306] width 25 height 7
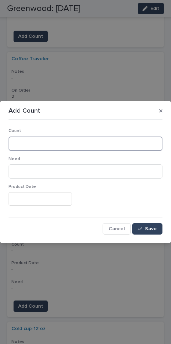
click at [104, 140] on input at bounding box center [86, 143] width 154 height 14
type input "**"
click at [154, 224] on button "Save" at bounding box center [147, 228] width 30 height 11
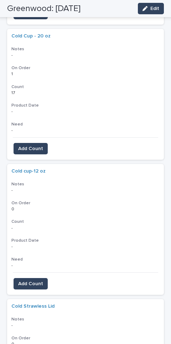
scroll to position [392, 0]
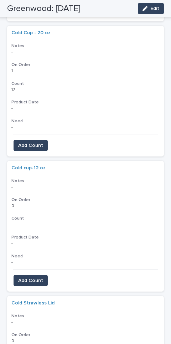
click at [39, 252] on span "Add Count" at bounding box center [30, 280] width 25 height 7
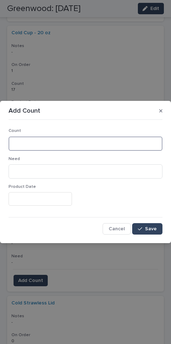
click at [65, 142] on input at bounding box center [86, 143] width 154 height 14
type input "**"
click at [147, 226] on span "Save" at bounding box center [151, 228] width 12 height 5
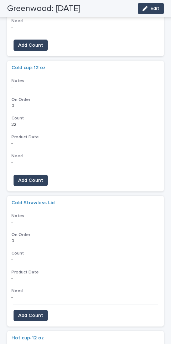
scroll to position [494, 0]
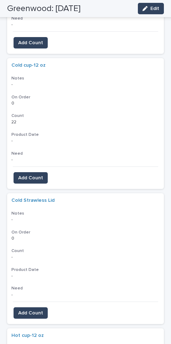
click at [36, 252] on span "Add Count" at bounding box center [30, 312] width 25 height 7
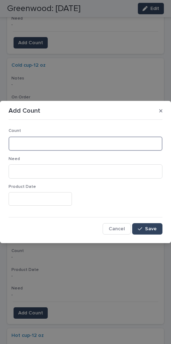
click at [70, 143] on input at bounding box center [86, 143] width 154 height 14
type input "**"
click at [155, 228] on span "Save" at bounding box center [151, 228] width 12 height 5
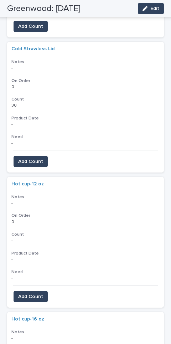
scroll to position [645, 0]
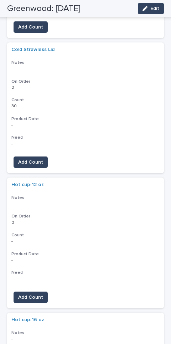
click at [34, 252] on span "Add Count" at bounding box center [30, 297] width 25 height 7
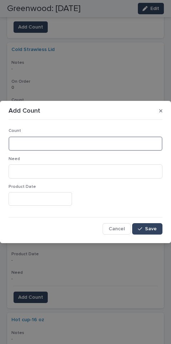
click at [74, 147] on input at bounding box center [86, 143] width 154 height 14
type input "**"
click at [156, 227] on span "Save" at bounding box center [151, 228] width 12 height 5
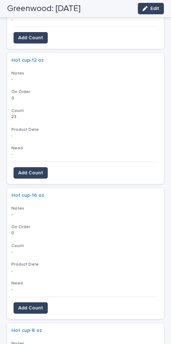
scroll to position [769, 0]
click at [37, 252] on span "Add Count" at bounding box center [30, 308] width 25 height 7
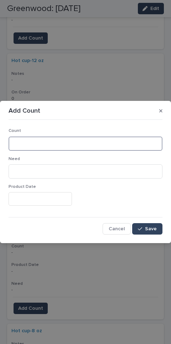
click at [71, 141] on input at bounding box center [86, 143] width 154 height 14
type input "**"
click at [156, 225] on button "Save" at bounding box center [147, 228] width 30 height 11
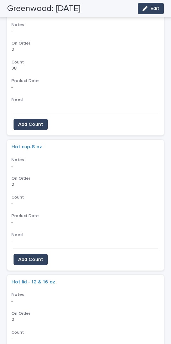
scroll to position [956, 0]
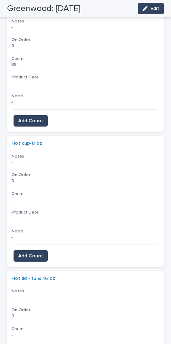
click at [35, 252] on span "Add Count" at bounding box center [30, 255] width 25 height 7
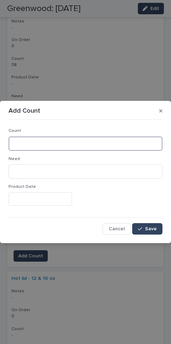
click at [72, 139] on input at bounding box center [86, 143] width 154 height 14
type input "**"
click at [157, 223] on button "Save" at bounding box center [147, 228] width 30 height 11
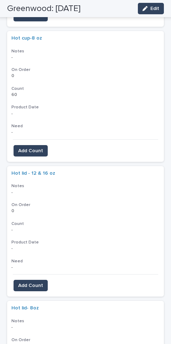
scroll to position [1078, 0]
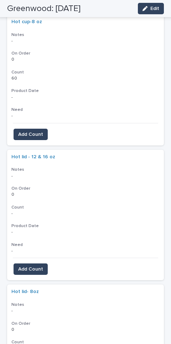
click at [39, 252] on span "Add Count" at bounding box center [30, 268] width 25 height 7
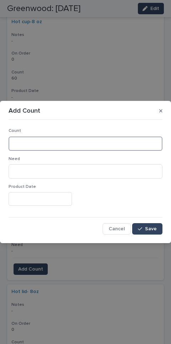
click at [81, 144] on input at bounding box center [86, 143] width 154 height 14
type input "**"
click at [147, 224] on button "Save" at bounding box center [147, 228] width 30 height 11
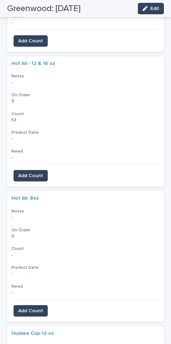
scroll to position [1182, 0]
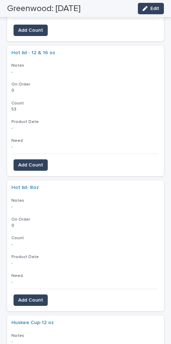
click at [41, 252] on span "Add Count" at bounding box center [30, 299] width 25 height 7
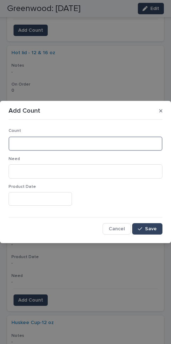
click at [112, 145] on input at bounding box center [86, 143] width 154 height 14
type input "*"
click at [151, 224] on button "Save" at bounding box center [147, 228] width 30 height 11
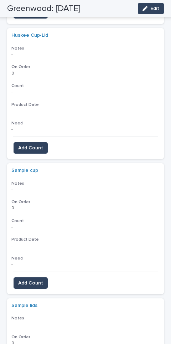
scroll to position [1744, 0]
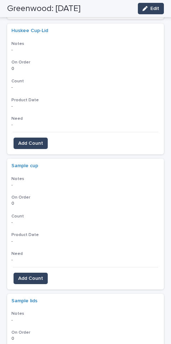
click at [39, 252] on span "Add Count" at bounding box center [30, 278] width 25 height 7
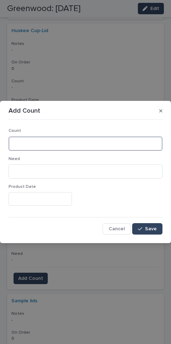
click at [86, 142] on input at bounding box center [86, 143] width 154 height 14
type input "**"
click at [156, 226] on span "Save" at bounding box center [151, 228] width 12 height 5
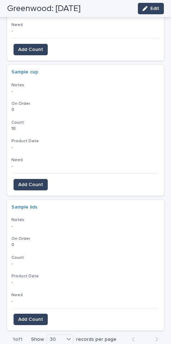
scroll to position [1839, 0]
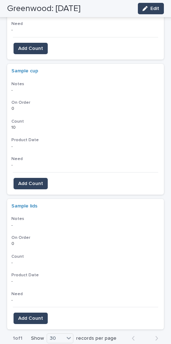
click at [35, 252] on span "Add Count" at bounding box center [30, 318] width 25 height 7
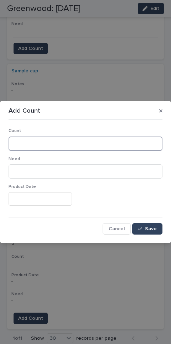
click at [87, 143] on input at bounding box center [86, 143] width 154 height 14
type input "*"
click at [156, 223] on button "Save" at bounding box center [147, 228] width 30 height 11
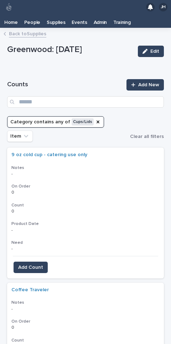
scroll to position [0, 0]
click at [96, 116] on button "Category contains any of Cups/Lids" at bounding box center [55, 121] width 97 height 11
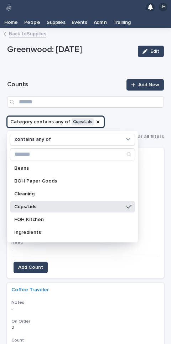
click at [96, 118] on div "Category" at bounding box center [98, 121] width 6 height 7
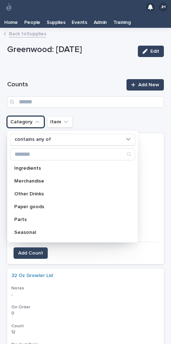
scroll to position [66, 0]
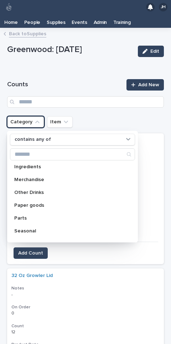
click at [66, 203] on p "Paper goods" at bounding box center [68, 205] width 109 height 5
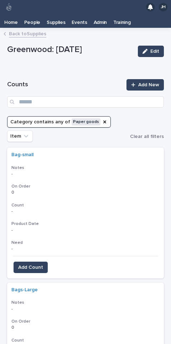
click at [43, 252] on button "Add Count" at bounding box center [31, 267] width 34 height 11
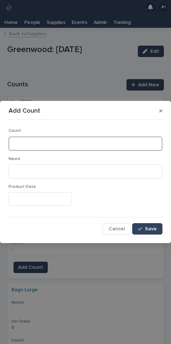
click at [133, 138] on input at bounding box center [86, 143] width 154 height 14
type input "***"
click at [155, 223] on button "Save" at bounding box center [147, 228] width 30 height 11
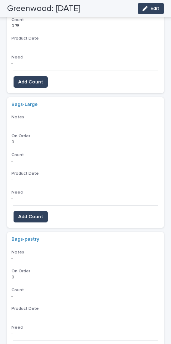
scroll to position [169, 0]
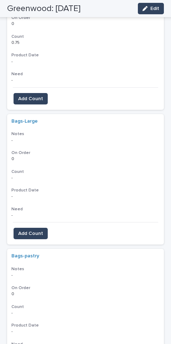
click at [39, 230] on span "Add Count" at bounding box center [30, 233] width 25 height 7
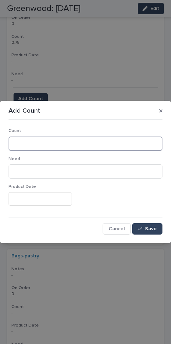
click at [76, 140] on input at bounding box center [86, 143] width 154 height 14
type input "*"
click at [155, 223] on button "Save" at bounding box center [147, 228] width 30 height 11
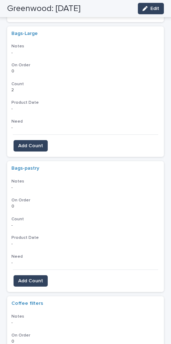
scroll to position [258, 0]
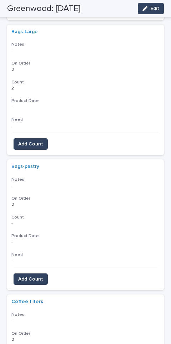
click at [40, 252] on span "Add Count" at bounding box center [30, 278] width 25 height 7
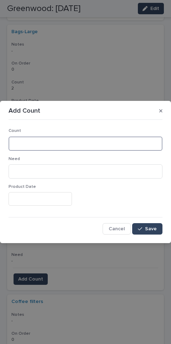
click at [71, 140] on input at bounding box center [86, 143] width 154 height 14
type input "*"
click at [153, 226] on span "Save" at bounding box center [151, 228] width 12 height 5
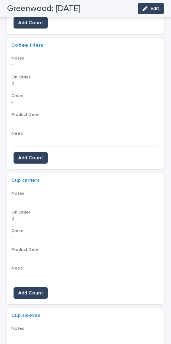
scroll to position [529, 0]
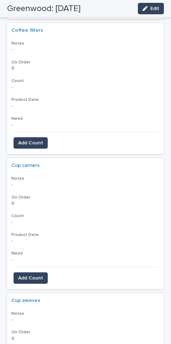
click at [40, 252] on span "Add Count" at bounding box center [30, 277] width 25 height 7
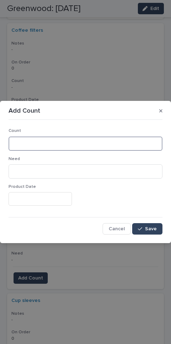
click at [89, 146] on input at bounding box center [86, 143] width 154 height 14
type input "*"
click at [151, 224] on button "Save" at bounding box center [147, 228] width 30 height 11
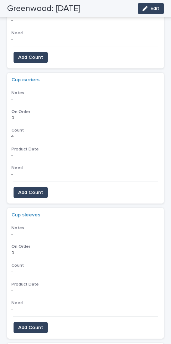
scroll to position [609, 0]
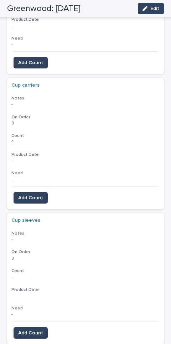
click at [37, 252] on span "Add Count" at bounding box center [30, 332] width 25 height 7
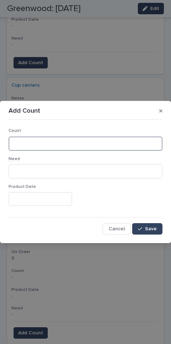
click at [84, 142] on input at bounding box center [86, 143] width 154 height 14
type input "**"
click at [161, 227] on button "Save" at bounding box center [147, 228] width 30 height 11
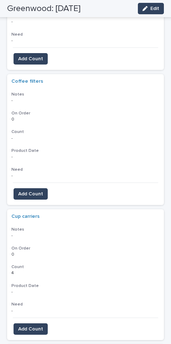
scroll to position [479, 0]
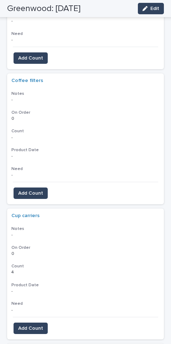
click at [43, 187] on button "Add Count" at bounding box center [31, 192] width 34 height 11
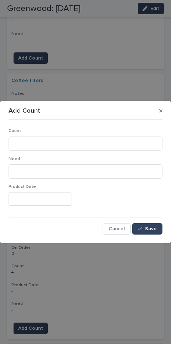
click at [144, 135] on div "Count" at bounding box center [86, 142] width 154 height 28
click at [150, 141] on input at bounding box center [86, 143] width 154 height 14
type input "***"
click at [153, 221] on div "Count *** Need Product Date Cancel Save" at bounding box center [86, 179] width 154 height 112
click at [154, 223] on button "Save" at bounding box center [147, 228] width 30 height 11
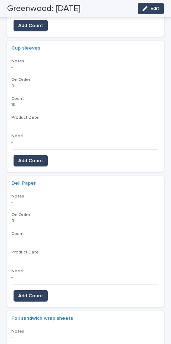
scroll to position [790, 0]
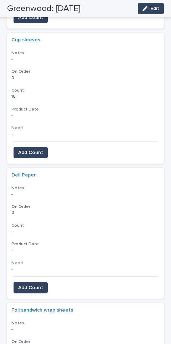
click at [37, 252] on button "Add Count" at bounding box center [31, 287] width 34 height 11
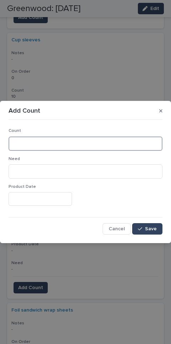
click at [97, 146] on input at bounding box center [86, 143] width 154 height 14
type input "*"
click at [157, 224] on button "Save" at bounding box center [147, 228] width 30 height 11
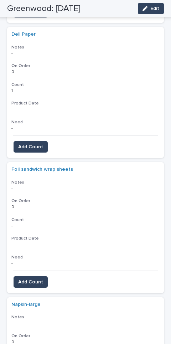
scroll to position [935, 0]
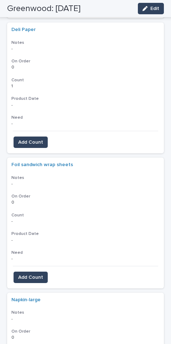
click at [38, 252] on span "Add Count" at bounding box center [30, 277] width 25 height 7
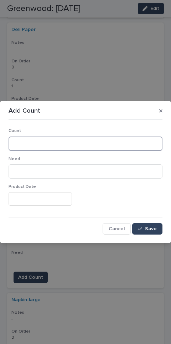
click at [71, 142] on input at bounding box center [86, 143] width 154 height 14
type input "*"
click at [148, 226] on span "Save" at bounding box center [151, 228] width 12 height 5
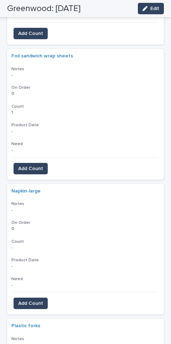
scroll to position [1049, 0]
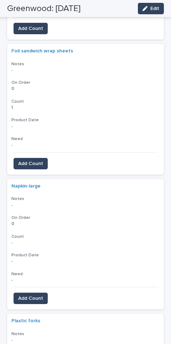
click at [34, 252] on span "Add Count" at bounding box center [30, 298] width 25 height 7
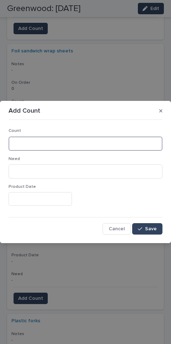
click at [69, 143] on input at bounding box center [86, 143] width 154 height 14
type input "**"
click at [154, 226] on span "Save" at bounding box center [151, 228] width 12 height 5
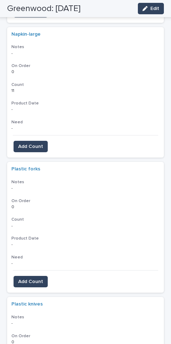
scroll to position [1202, 0]
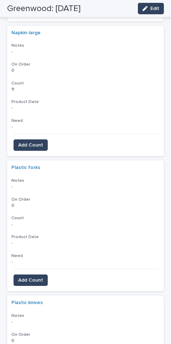
click at [39, 252] on span "Add Count" at bounding box center [30, 280] width 25 height 7
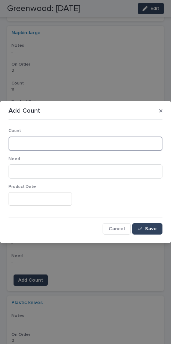
click at [110, 138] on input at bounding box center [86, 143] width 154 height 14
type input "*"
click at [154, 223] on button "Save" at bounding box center [147, 228] width 30 height 11
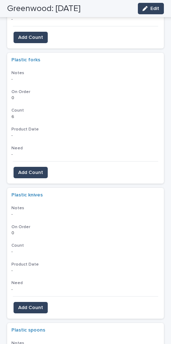
scroll to position [1359, 0]
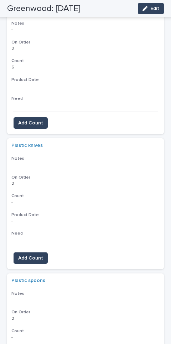
click at [40, 252] on span "Add Count" at bounding box center [30, 257] width 25 height 7
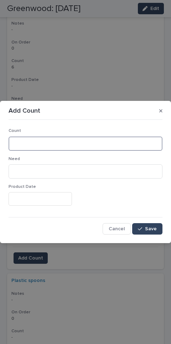
click at [64, 145] on input at bounding box center [86, 143] width 154 height 14
type input "**"
click at [147, 224] on button "Save" at bounding box center [147, 228] width 30 height 11
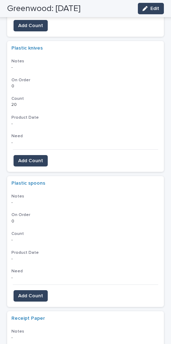
scroll to position [1463, 0]
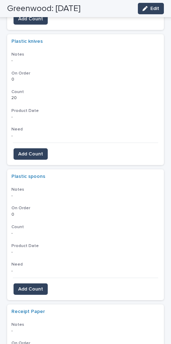
click at [39, 252] on span "Add Count" at bounding box center [30, 288] width 25 height 7
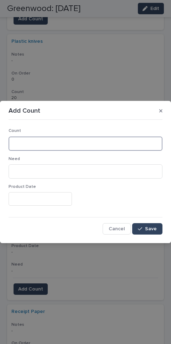
click at [89, 138] on input at bounding box center [86, 143] width 154 height 14
type input "*"
click at [147, 224] on button "Save" at bounding box center [147, 228] width 30 height 11
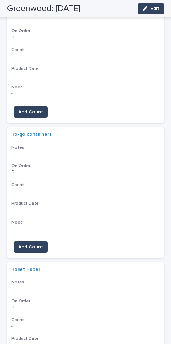
scroll to position [1775, 0]
click at [37, 244] on span "Add Count" at bounding box center [30, 247] width 25 height 7
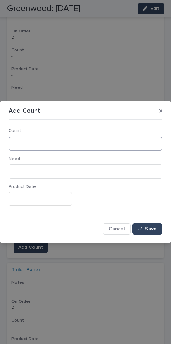
click at [99, 143] on input at bounding box center [86, 143] width 154 height 14
type input "*"
click at [149, 223] on button "Save" at bounding box center [147, 228] width 30 height 11
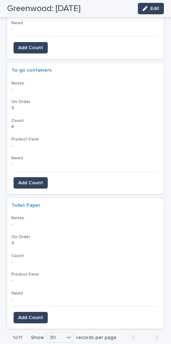
scroll to position [1841, 0]
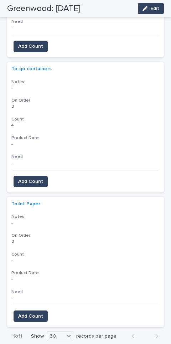
click at [42, 252] on button "Add Count" at bounding box center [31, 315] width 34 height 11
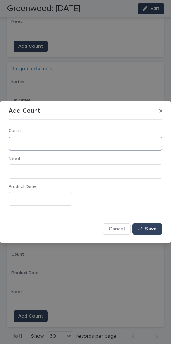
click at [115, 137] on input at bounding box center [86, 143] width 154 height 14
type input "**"
click at [155, 223] on button "Save" at bounding box center [147, 228] width 30 height 11
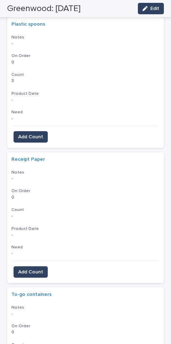
scroll to position [1616, 0]
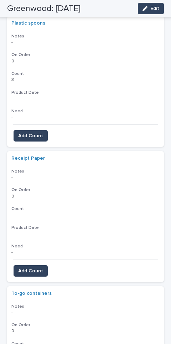
click at [38, 252] on span "Add Count" at bounding box center [30, 270] width 25 height 7
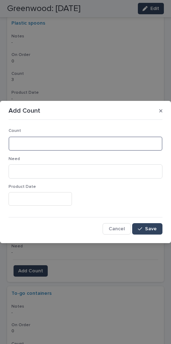
click at [93, 139] on input at bounding box center [86, 143] width 154 height 14
type input "**"
click at [157, 223] on button "Save" at bounding box center [147, 228] width 30 height 11
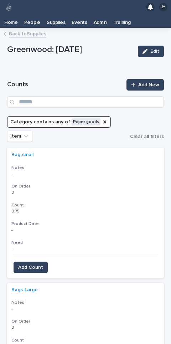
scroll to position [0, 0]
click at [103, 116] on button "Category contains any of Paper goods" at bounding box center [59, 121] width 104 height 11
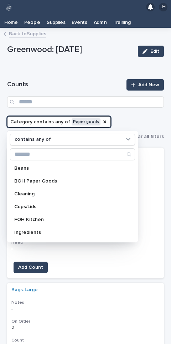
click at [102, 119] on icon "Category" at bounding box center [105, 122] width 6 height 6
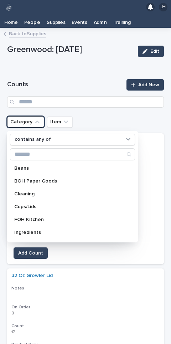
click at [58, 179] on p "BOH Paper Goods" at bounding box center [68, 181] width 109 height 5
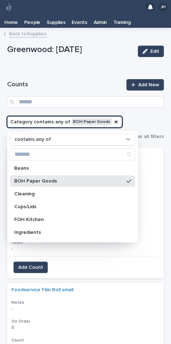
click at [66, 188] on div "Cleaning" at bounding box center [72, 193] width 125 height 11
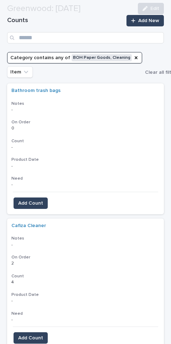
scroll to position [64, 0]
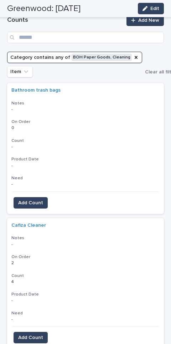
click at [40, 199] on span "Add Count" at bounding box center [30, 202] width 25 height 7
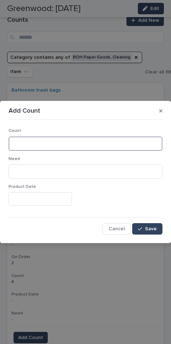
click at [87, 142] on input at bounding box center [86, 143] width 154 height 14
type input "**"
click at [153, 220] on div "Count ** Need Product Date Cancel Save" at bounding box center [86, 179] width 154 height 112
click at [156, 226] on span "Save" at bounding box center [151, 228] width 12 height 5
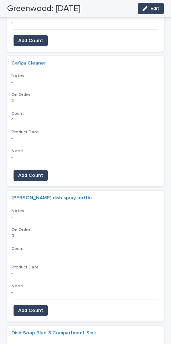
scroll to position [238, 0]
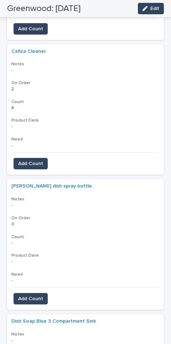
click at [38, 252] on span "Add Count" at bounding box center [30, 298] width 25 height 7
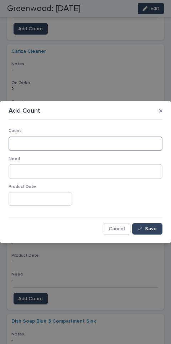
click at [86, 140] on input at bounding box center [86, 143] width 154 height 14
type input "*"
click at [154, 224] on button "Save" at bounding box center [147, 228] width 30 height 11
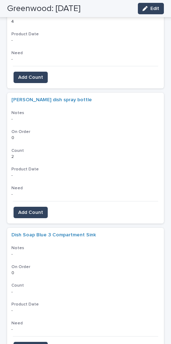
scroll to position [351, 0]
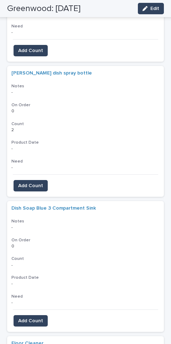
click at [36, 252] on span "Add Count" at bounding box center [30, 320] width 25 height 7
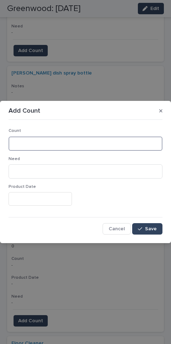
click at [76, 145] on input at bounding box center [86, 143] width 154 height 14
type input "*"
click at [153, 227] on span "Save" at bounding box center [151, 228] width 12 height 5
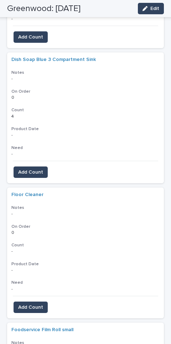
scroll to position [521, 0]
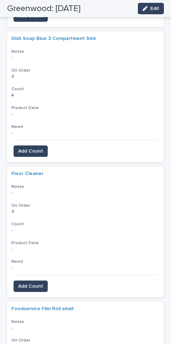
click at [38, 252] on span "Add Count" at bounding box center [30, 286] width 25 height 7
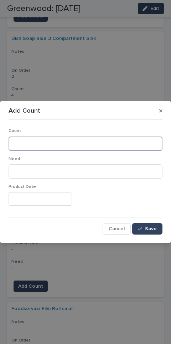
click at [97, 143] on input at bounding box center [86, 143] width 154 height 14
type input "***"
click at [153, 227] on span "Save" at bounding box center [151, 228] width 12 height 5
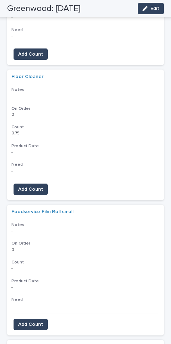
scroll to position [638, 0]
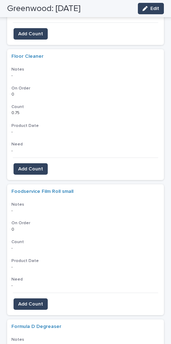
click at [35, 252] on span "Add Count" at bounding box center [30, 303] width 25 height 7
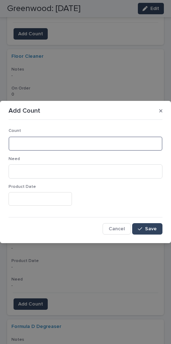
click at [71, 142] on input at bounding box center [86, 143] width 154 height 14
type input "*"
click at [154, 223] on button "Save" at bounding box center [147, 228] width 30 height 11
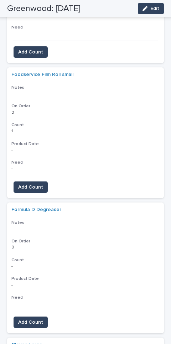
scroll to position [757, 0]
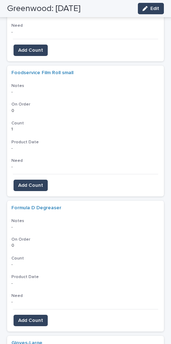
click at [36, 252] on span "Add Count" at bounding box center [30, 320] width 25 height 7
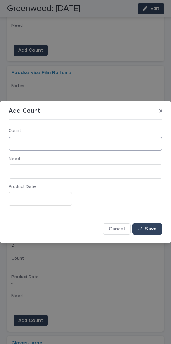
click at [66, 141] on input at bounding box center [86, 143] width 154 height 14
type input "*"
click at [152, 226] on span "Save" at bounding box center [151, 228] width 12 height 5
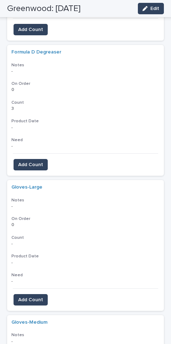
scroll to position [914, 0]
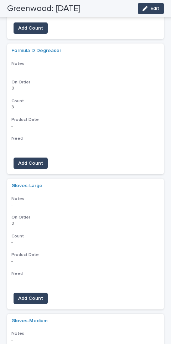
click at [42, 252] on span "Add Count" at bounding box center [30, 298] width 25 height 7
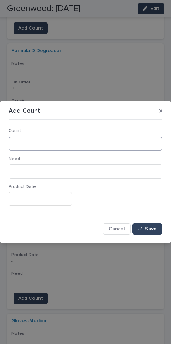
click at [103, 140] on input at bounding box center [86, 143] width 154 height 14
type input "**"
click at [156, 227] on span "Save" at bounding box center [151, 228] width 12 height 5
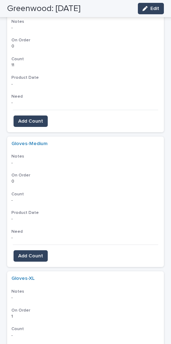
scroll to position [1086, 0]
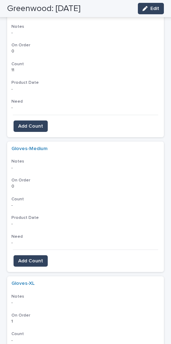
click at [41, 252] on span "Add Count" at bounding box center [30, 260] width 25 height 7
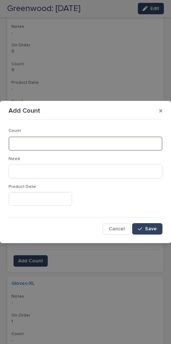
click at [81, 146] on input at bounding box center [86, 143] width 154 height 14
type input "*"
click at [150, 224] on button "Save" at bounding box center [147, 228] width 30 height 11
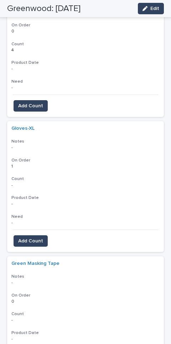
scroll to position [1242, 0]
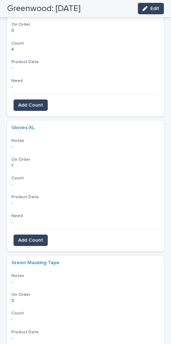
click at [40, 234] on button "Add Count" at bounding box center [31, 239] width 34 height 11
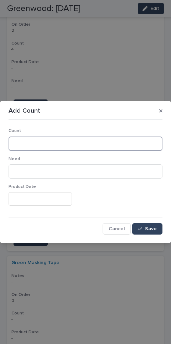
click at [53, 140] on input at bounding box center [86, 143] width 154 height 14
type input "**"
click at [155, 227] on span "Save" at bounding box center [151, 228] width 12 height 5
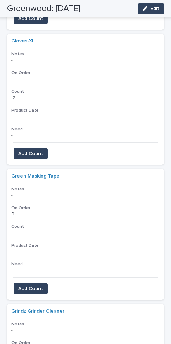
scroll to position [1336, 0]
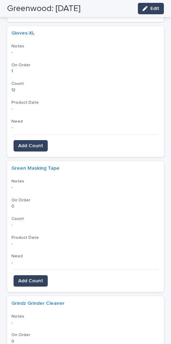
click at [40, 252] on button "Add Count" at bounding box center [31, 280] width 34 height 11
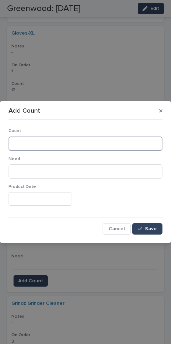
click at [117, 138] on input at bounding box center [86, 143] width 154 height 14
type input "*"
click at [153, 224] on button "Save" at bounding box center [147, 228] width 30 height 11
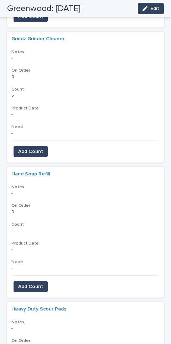
scroll to position [1601, 0]
click at [38, 252] on span "Add Count" at bounding box center [30, 286] width 25 height 7
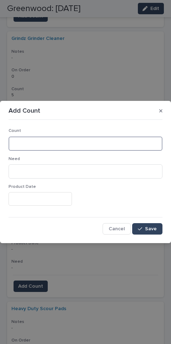
click at [103, 143] on input at bounding box center [86, 143] width 154 height 14
type input "*"
click at [154, 225] on button "Save" at bounding box center [147, 228] width 30 height 11
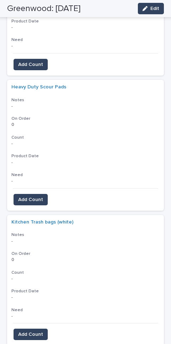
scroll to position [1811, 0]
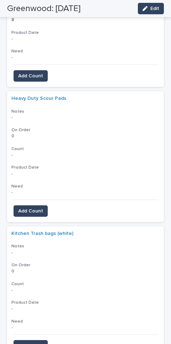
click at [39, 207] on span "Add Count" at bounding box center [30, 210] width 25 height 7
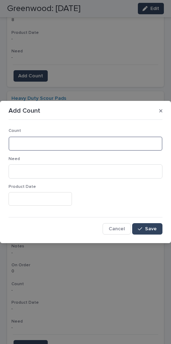
click at [63, 141] on input at bounding box center [86, 143] width 154 height 14
type input "*"
click at [154, 226] on span "Save" at bounding box center [151, 228] width 12 height 5
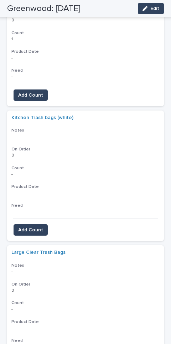
scroll to position [1926, 0]
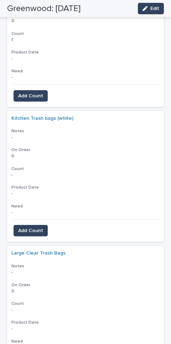
click at [42, 227] on span "Add Count" at bounding box center [30, 230] width 25 height 7
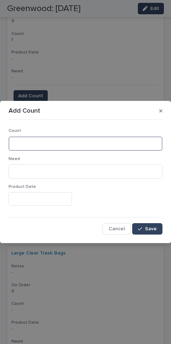
click at [81, 142] on input at bounding box center [86, 143] width 154 height 14
type input "*"
click at [155, 226] on span "Save" at bounding box center [151, 228] width 12 height 5
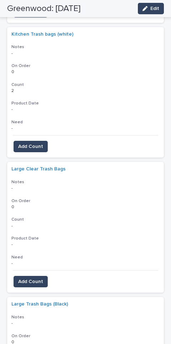
scroll to position [2021, 0]
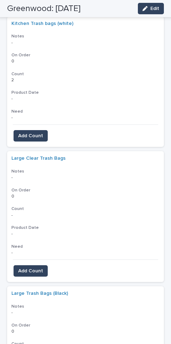
click at [36, 252] on span "Add Count" at bounding box center [30, 270] width 25 height 7
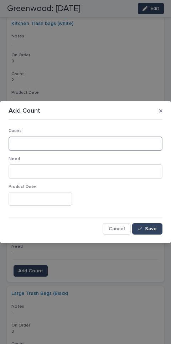
click at [109, 142] on input at bounding box center [86, 143] width 154 height 14
type input "***"
click at [152, 224] on button "Save" at bounding box center [147, 228] width 30 height 11
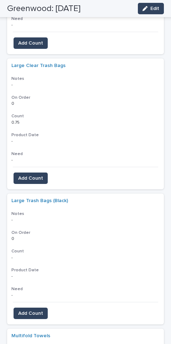
scroll to position [2131, 0]
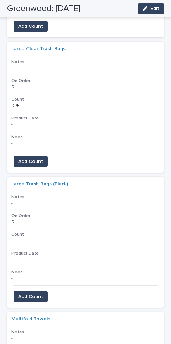
click at [39, 252] on button "Add Count" at bounding box center [31, 296] width 34 height 11
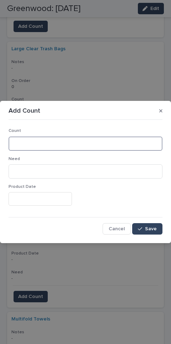
click at [117, 139] on input at bounding box center [86, 143] width 154 height 14
type input "****"
click at [150, 228] on span "Save" at bounding box center [151, 228] width 12 height 5
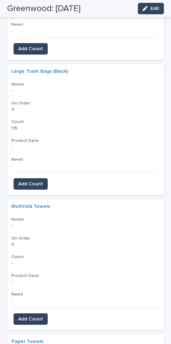
scroll to position [2244, 0]
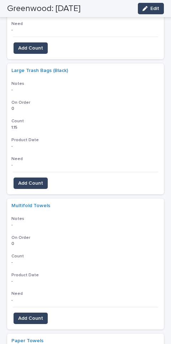
click at [35, 252] on span "Add Count" at bounding box center [30, 318] width 25 height 7
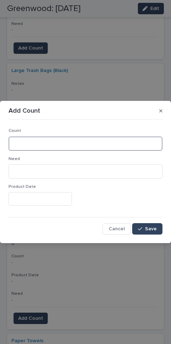
click at [66, 142] on input at bounding box center [86, 143] width 154 height 14
type input "**"
click at [158, 227] on button "Save" at bounding box center [147, 228] width 30 height 11
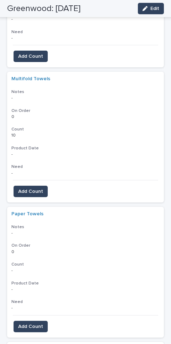
scroll to position [2375, 0]
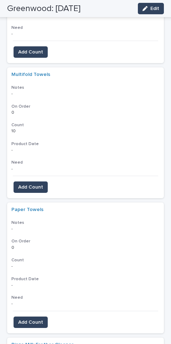
click at [40, 252] on span "Add Count" at bounding box center [30, 322] width 25 height 7
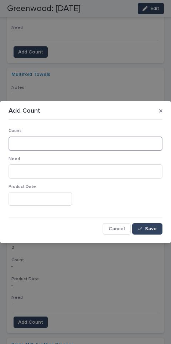
click at [67, 140] on input at bounding box center [86, 143] width 154 height 14
type input "**"
click at [150, 223] on button "Save" at bounding box center [147, 228] width 30 height 11
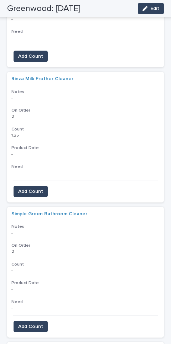
scroll to position [2658, 0]
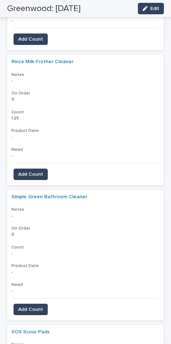
click at [35, 252] on button "Add Count" at bounding box center [31, 309] width 34 height 11
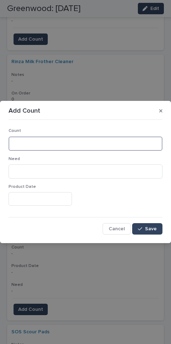
click at [89, 144] on input at bounding box center [86, 143] width 154 height 14
type input "***"
click at [153, 227] on span "Save" at bounding box center [151, 228] width 12 height 5
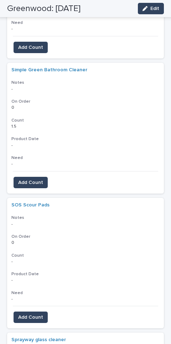
scroll to position [2786, 0]
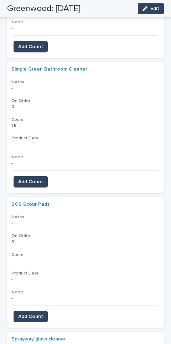
click at [38, 252] on span "Add Count" at bounding box center [30, 316] width 25 height 7
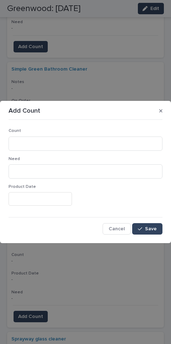
click at [164, 111] on button "button" at bounding box center [160, 110] width 9 height 11
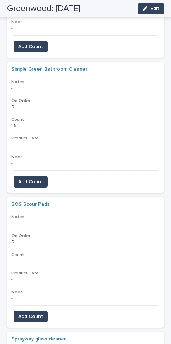
click at [37, 252] on span "Add Count" at bounding box center [30, 316] width 25 height 7
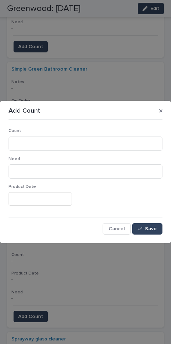
click at [78, 135] on div "Count" at bounding box center [86, 142] width 154 height 28
click at [81, 140] on input at bounding box center [86, 143] width 154 height 14
type input "***"
click at [155, 225] on button "Save" at bounding box center [147, 228] width 30 height 11
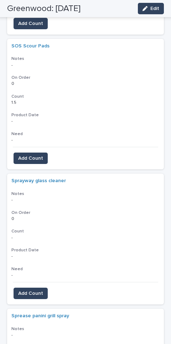
scroll to position [2956, 0]
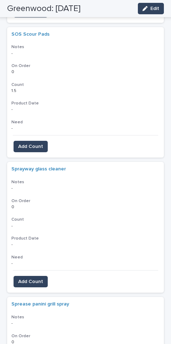
click at [38, 252] on span "Add Count" at bounding box center [30, 281] width 25 height 7
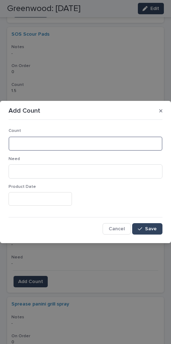
click at [91, 143] on input at bounding box center [86, 143] width 154 height 14
type input "*"
click at [153, 224] on button "Save" at bounding box center [147, 228] width 30 height 11
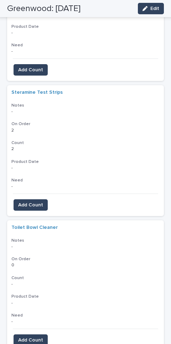
scroll to position [3439, 0]
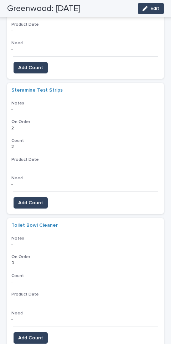
click at [38, 252] on span "Add Count" at bounding box center [30, 337] width 25 height 7
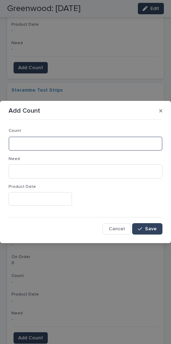
click at [116, 144] on input at bounding box center [86, 143] width 154 height 14
type input "*"
click at [153, 224] on button "Save" at bounding box center [147, 228] width 30 height 11
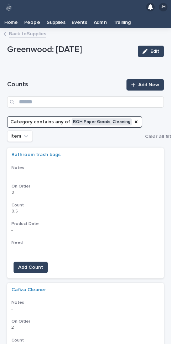
scroll to position [0, 0]
click at [133, 119] on icon "Category" at bounding box center [136, 122] width 6 height 6
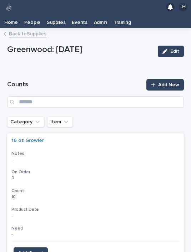
click at [34, 29] on link "Back to Supplies" at bounding box center [27, 33] width 37 height 8
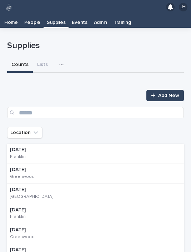
click at [160, 93] on span "Add New" at bounding box center [168, 95] width 21 height 5
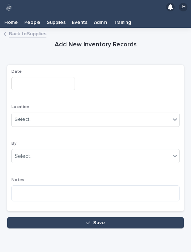
click at [32, 29] on link "Back to Supplies" at bounding box center [27, 33] width 37 height 8
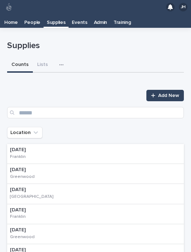
click at [60, 62] on icon "button" at bounding box center [61, 64] width 4 height 5
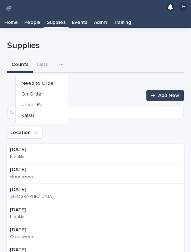
click at [50, 99] on button "Under Par" at bounding box center [42, 104] width 47 height 11
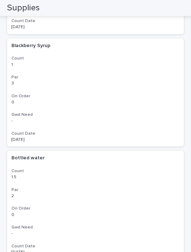
scroll to position [3416, 0]
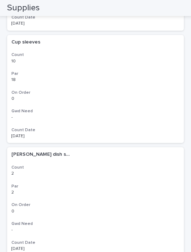
scroll to position [3418, 0]
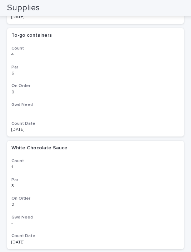
scroll to position [2862, 0]
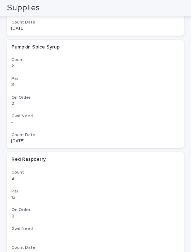
scroll to position [2624, 0]
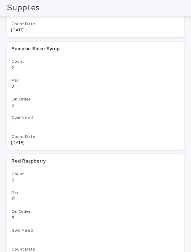
click at [36, 157] on p "Red Raspberry" at bounding box center [29, 160] width 36 height 7
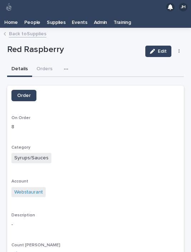
click at [63, 62] on button "button" at bounding box center [68, 69] width 16 height 14
click at [54, 82] on button "Counts" at bounding box center [47, 87] width 47 height 11
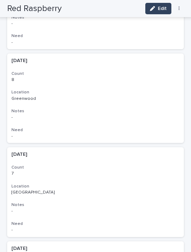
scroll to position [175, 0]
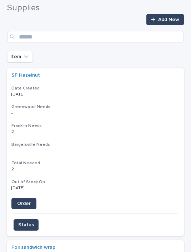
scroll to position [80, 0]
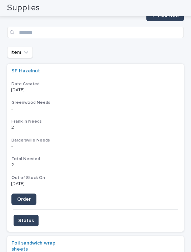
click at [144, 138] on div "Bargersville Needs - -" at bounding box center [95, 144] width 168 height 12
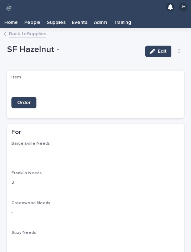
click at [178, 49] on icon "button" at bounding box center [178, 51] width 1 height 5
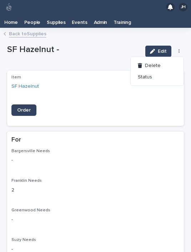
click at [155, 63] on span "Delete" at bounding box center [153, 65] width 16 height 5
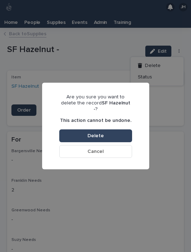
click at [112, 129] on button "Delete" at bounding box center [95, 135] width 73 height 13
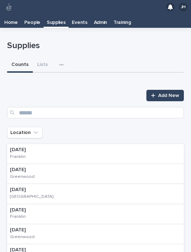
click at [62, 62] on div "button" at bounding box center [62, 64] width 7 height 5
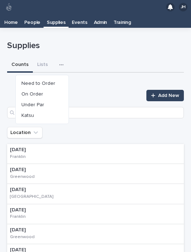
click at [57, 78] on button "Need to Order" at bounding box center [42, 83] width 47 height 11
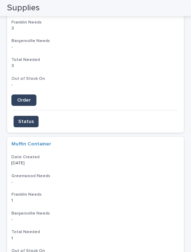
scroll to position [1058, 0]
click at [42, 141] on link "Muffin Container" at bounding box center [31, 144] width 40 height 6
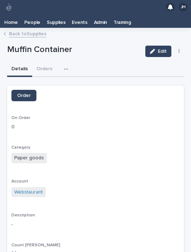
scroll to position [14, 0]
click at [114, 62] on div "Details Orders Counts" at bounding box center [95, 69] width 176 height 15
click at [30, 29] on link "Back to Supplies" at bounding box center [27, 33] width 37 height 8
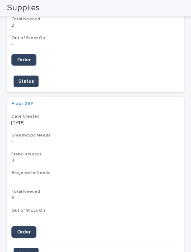
scroll to position [926, 0]
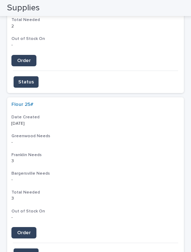
click at [160, 171] on h3 "Bargersville Needs" at bounding box center [95, 174] width 168 height 6
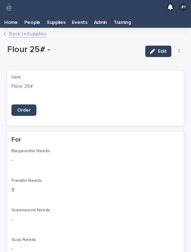
click at [178, 49] on icon "button" at bounding box center [178, 51] width 1 height 4
click at [161, 60] on button "Delete" at bounding box center [156, 65] width 47 height 11
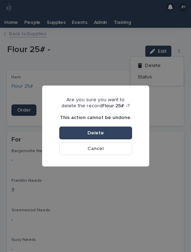
click at [119, 132] on button "Delete" at bounding box center [95, 133] width 73 height 13
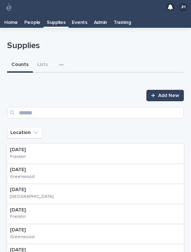
click at [61, 58] on button "button" at bounding box center [63, 65] width 16 height 14
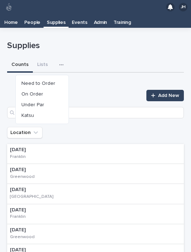
click at [58, 78] on button "Need to Order" at bounding box center [42, 83] width 47 height 11
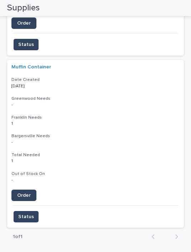
scroll to position [965, 0]
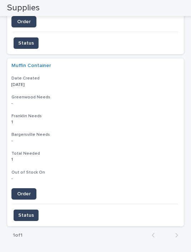
click at [27, 191] on span "Order" at bounding box center [24, 193] width 14 height 5
click at [30, 212] on span "Status" at bounding box center [26, 215] width 16 height 7
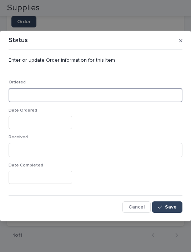
click at [48, 93] on input at bounding box center [96, 95] width 174 height 14
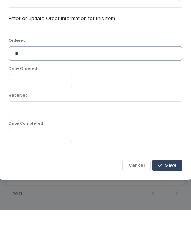
type input "*"
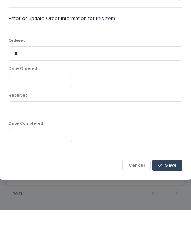
click at [34, 116] on input "text" at bounding box center [40, 122] width 63 height 13
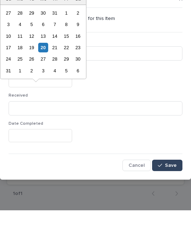
click at [47, 84] on div "20" at bounding box center [43, 89] width 10 height 10
type input "**********"
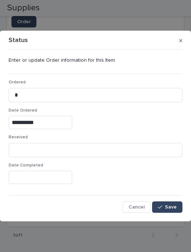
click at [173, 207] on span "Save" at bounding box center [171, 207] width 12 height 5
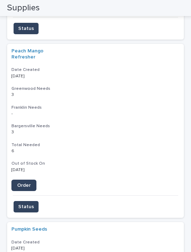
scroll to position [453, 0]
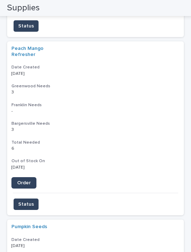
click at [27, 180] on span "Order" at bounding box center [24, 182] width 14 height 5
click at [30, 46] on link "Peach Mango Refresher" at bounding box center [33, 52] width 45 height 12
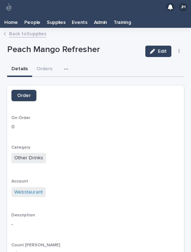
click at [64, 67] on icon "button" at bounding box center [66, 69] width 4 height 5
click at [62, 82] on button "Counts" at bounding box center [47, 87] width 47 height 11
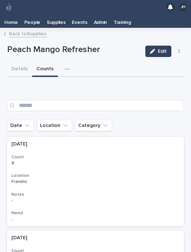
click at [33, 29] on link "Back to Supplies" at bounding box center [27, 33] width 37 height 8
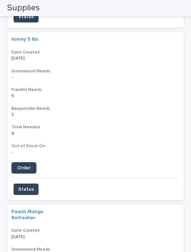
scroll to position [264, 0]
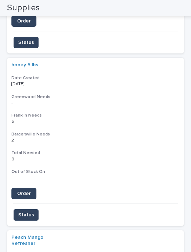
click at [21, 62] on link "honey 5 lbs" at bounding box center [24, 65] width 27 height 6
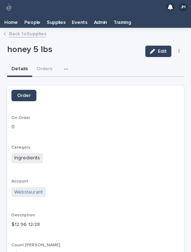
click at [67, 62] on button "button" at bounding box center [68, 69] width 16 height 14
click at [34, 79] on div "Counts" at bounding box center [46, 87] width 53 height 17
click at [37, 82] on button "Counts" at bounding box center [47, 87] width 47 height 11
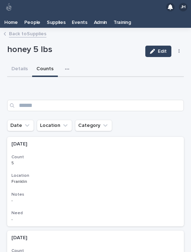
click at [16, 29] on link "Back to Supplies" at bounding box center [27, 33] width 37 height 8
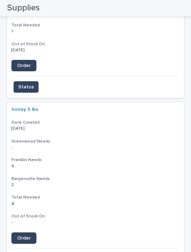
scroll to position [220, 0]
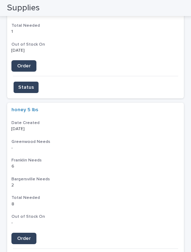
click at [82, 158] on h3 "Franklin Needs" at bounding box center [95, 161] width 168 height 6
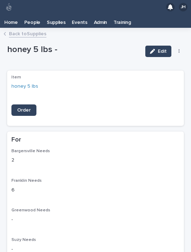
click at [178, 49] on icon "button" at bounding box center [178, 51] width 1 height 5
click at [64, 45] on div "honey 5 lbs -" at bounding box center [73, 51] width 132 height 13
click at [158, 46] on button "Edit" at bounding box center [158, 51] width 26 height 11
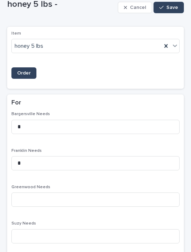
scroll to position [44, 0]
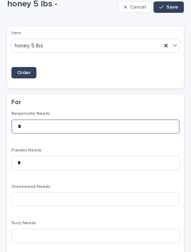
click at [43, 119] on input "*" at bounding box center [95, 126] width 168 height 14
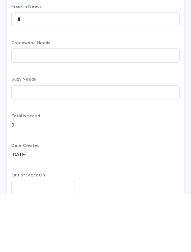
scroll to position [121, 0]
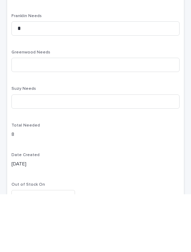
type input "*"
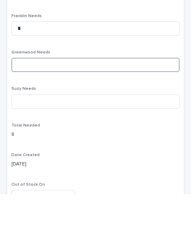
click at [21, 115] on input at bounding box center [95, 122] width 168 height 14
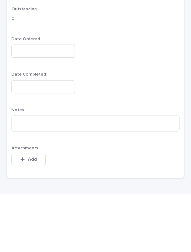
scroll to position [422, 0]
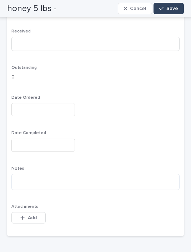
type input "*"
click at [164, 12] on button "Save" at bounding box center [168, 8] width 30 height 11
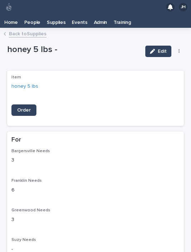
scroll to position [0, 0]
click at [18, 29] on link "Back to Supplies" at bounding box center [27, 33] width 37 height 8
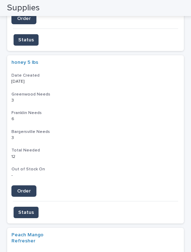
scroll to position [262, 0]
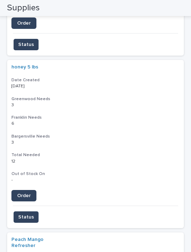
click at [21, 213] on span "Status" at bounding box center [26, 216] width 16 height 7
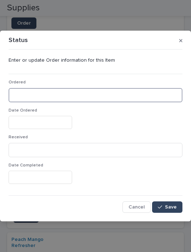
click at [17, 95] on input at bounding box center [96, 95] width 174 height 14
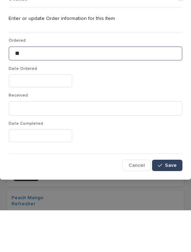
type input "**"
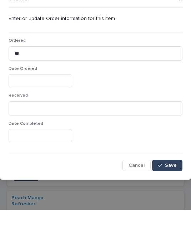
click at [18, 116] on input "text" at bounding box center [40, 122] width 63 height 13
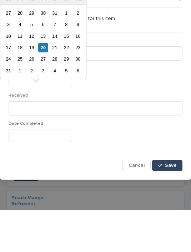
click at [39, 84] on div "20" at bounding box center [43, 89] width 10 height 10
type input "**********"
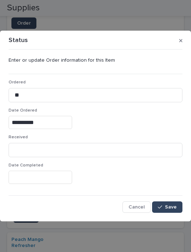
click at [170, 205] on span "Save" at bounding box center [171, 207] width 12 height 5
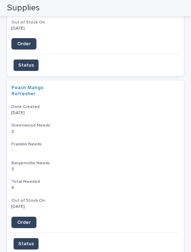
scroll to position [260, 0]
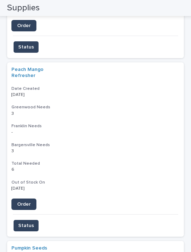
click at [21, 67] on link "Peach Mango Refresher" at bounding box center [33, 73] width 45 height 12
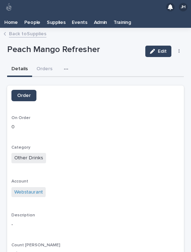
click at [33, 29] on link "Back to Supplies" at bounding box center [27, 33] width 37 height 8
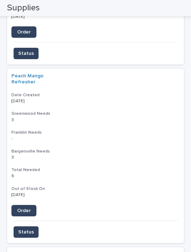
scroll to position [259, 0]
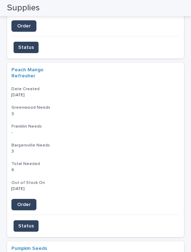
click at [166, 149] on p "3 3" at bounding box center [95, 151] width 168 height 5
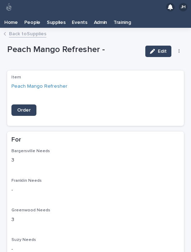
click at [179, 41] on div "Edit Delete Status" at bounding box center [163, 51] width 42 height 21
click at [177, 49] on button "button" at bounding box center [179, 51] width 10 height 5
click at [161, 60] on button "Delete" at bounding box center [156, 65] width 47 height 11
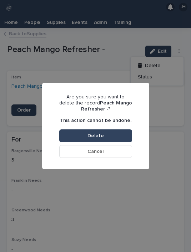
click at [124, 136] on button "Delete" at bounding box center [95, 135] width 73 height 13
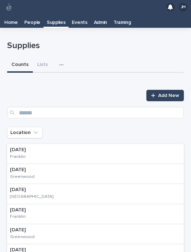
click at [62, 62] on div "button" at bounding box center [62, 64] width 7 height 5
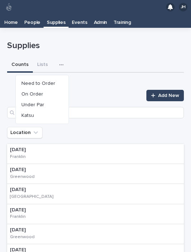
click at [57, 78] on button "Need to Order" at bounding box center [42, 83] width 47 height 11
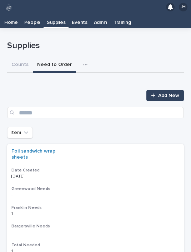
click at [167, 93] on span "Add New" at bounding box center [168, 95] width 21 height 5
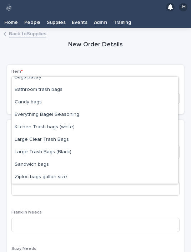
scroll to position [80, 0]
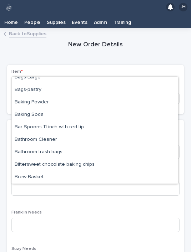
type input "*"
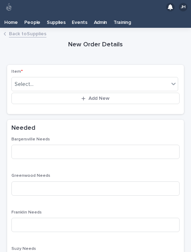
click at [64, 93] on button "Add New" at bounding box center [95, 98] width 168 height 11
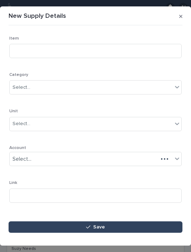
click at [65, 67] on div "Item Category Select... Unit Select... Account Select... Link Description Attac…" at bounding box center [95, 201] width 172 height 331
click at [181, 14] on icon "button" at bounding box center [180, 16] width 3 height 5
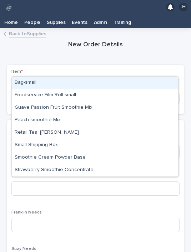
click at [86, 77] on div "Bag-small" at bounding box center [95, 83] width 166 height 12
type input "**"
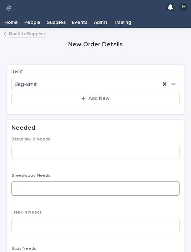
click at [67, 181] on input at bounding box center [95, 188] width 168 height 14
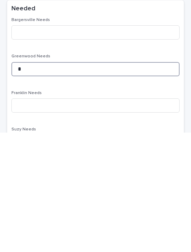
type input "*"
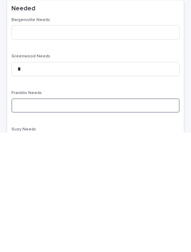
click at [47, 218] on input at bounding box center [95, 225] width 168 height 14
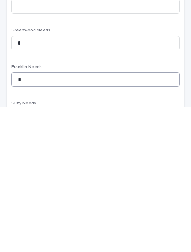
type input "*"
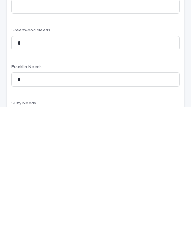
click at [83, 137] on div "Bargersville Needs Greenwood Needs * Franklin Needs * Suzy Needs Total Needed -…" at bounding box center [95, 238] width 168 height 202
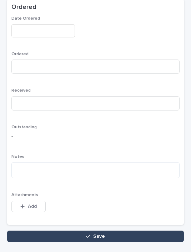
scroll to position [350, 0]
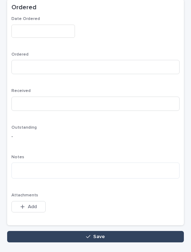
click at [135, 231] on button "Save" at bounding box center [95, 236] width 176 height 11
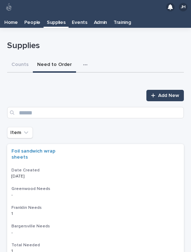
click at [163, 90] on link "Add New" at bounding box center [164, 95] width 37 height 11
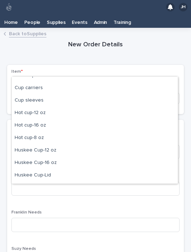
scroll to position [58, 0]
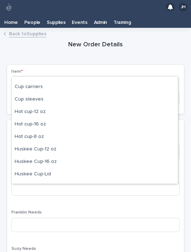
click at [92, 93] on div "Cup sleeves" at bounding box center [95, 99] width 166 height 12
type input "***"
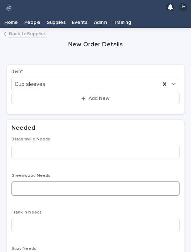
click at [74, 181] on input at bounding box center [95, 188] width 168 height 14
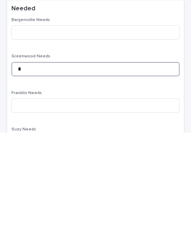
type input "*"
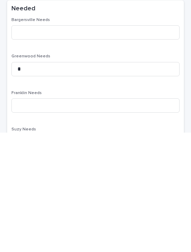
click at [92, 137] on div "Bargersville Needs Greenwood Needs * Franklin Needs Suzy Needs Total Needed - O…" at bounding box center [95, 238] width 168 height 202
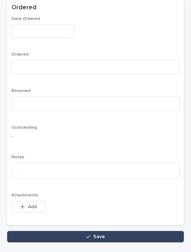
scroll to position [350, 0]
click at [154, 231] on button "Save" at bounding box center [95, 236] width 176 height 11
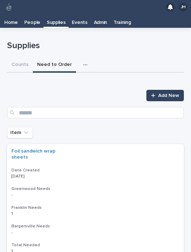
click at [172, 93] on span "Add New" at bounding box center [168, 95] width 21 height 5
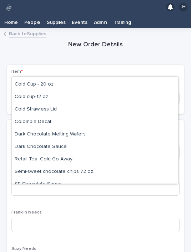
scroll to position [58, 0]
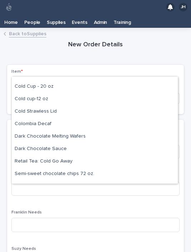
click at [81, 81] on div "Cold Cup - 20 oz" at bounding box center [95, 87] width 166 height 12
type input "***"
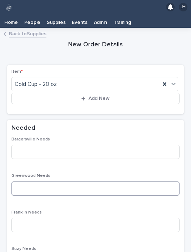
click at [55, 181] on input at bounding box center [95, 188] width 168 height 14
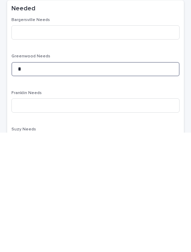
type input "*"
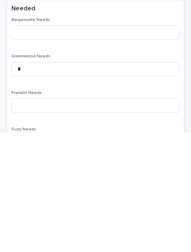
click at [101, 210] on p "Franklin Needs" at bounding box center [95, 212] width 168 height 5
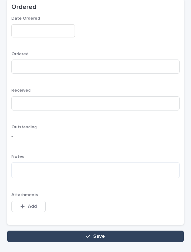
scroll to position [350, 0]
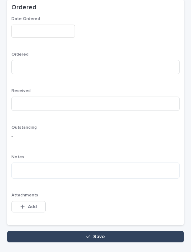
click at [154, 231] on button "Save" at bounding box center [95, 236] width 176 height 11
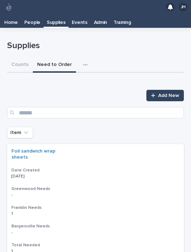
click at [168, 93] on span "Add New" at bounding box center [168, 95] width 21 height 5
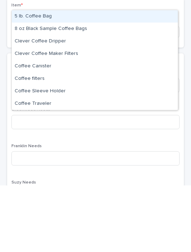
click at [77, 139] on div "Coffee filters" at bounding box center [95, 145] width 166 height 12
type input "****"
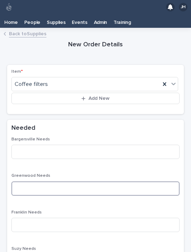
click at [57, 181] on input at bounding box center [95, 188] width 168 height 14
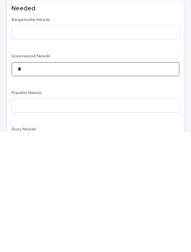
click at [96, 181] on input "*" at bounding box center [95, 188] width 168 height 14
type input "*"
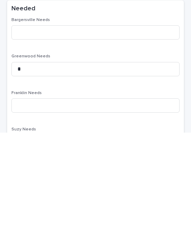
click at [166, 137] on div "Bargersville Needs Greenwood Needs * Franklin Needs Suzy Needs Total Needed - O…" at bounding box center [95, 238] width 168 height 202
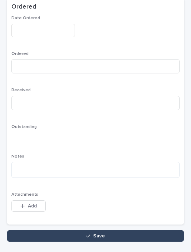
scroll to position [350, 0]
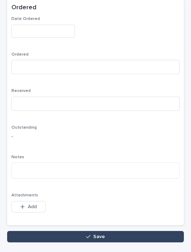
click at [144, 231] on button "Save" at bounding box center [95, 236] width 176 height 11
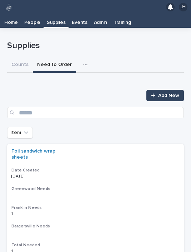
click at [166, 90] on link "Add New" at bounding box center [164, 95] width 37 height 11
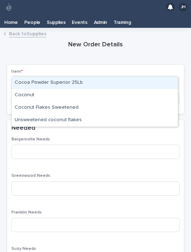
click at [71, 89] on div "Coconut" at bounding box center [95, 95] width 166 height 12
type input "***"
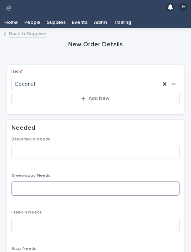
click at [72, 181] on input at bounding box center [95, 188] width 168 height 14
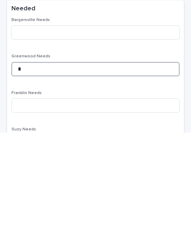
type input "*"
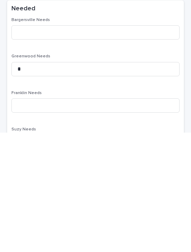
click at [108, 137] on div "Bargersville Needs Greenwood Needs * Franklin Needs Suzy Needs Total Needed - O…" at bounding box center [95, 238] width 168 height 202
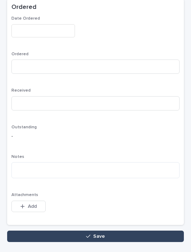
scroll to position [350, 0]
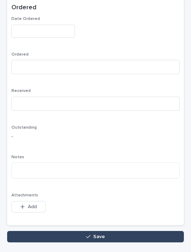
click at [161, 231] on button "Save" at bounding box center [95, 236] width 176 height 11
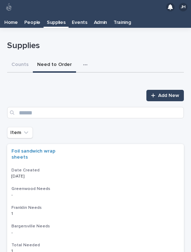
click at [165, 93] on span "Add New" at bounding box center [168, 95] width 21 height 5
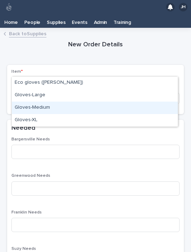
click at [89, 102] on div "Gloves-Medium" at bounding box center [95, 108] width 166 height 12
type input "****"
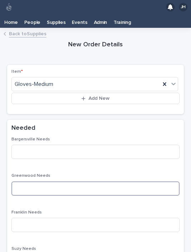
click at [77, 181] on input at bounding box center [95, 188] width 168 height 14
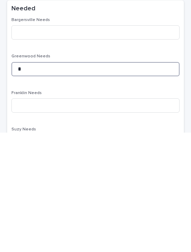
type input "*"
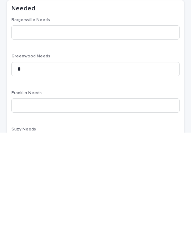
click at [94, 137] on div "Bargersville Needs Greenwood Needs * Franklin Needs Suzy Needs Total Needed - O…" at bounding box center [95, 238] width 168 height 202
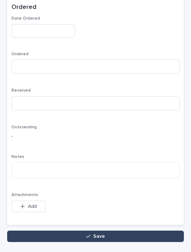
scroll to position [350, 0]
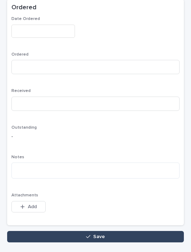
click at [156, 231] on button "Save" at bounding box center [95, 236] width 176 height 11
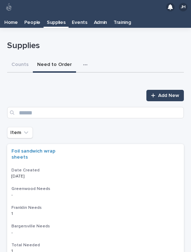
click at [168, 90] on link "Add New" at bounding box center [164, 95] width 37 height 11
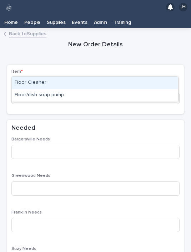
click at [103, 77] on div "Floor Cleaner" at bounding box center [95, 83] width 166 height 12
type input "****"
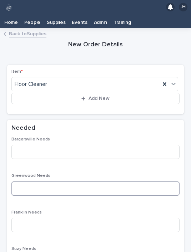
click at [77, 181] on input at bounding box center [95, 188] width 168 height 14
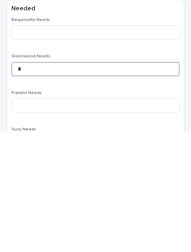
type input "*"
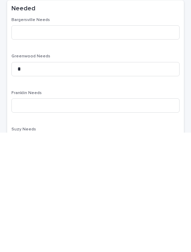
click at [92, 137] on div "Bargersville Needs Greenwood Needs * Franklin Needs Suzy Needs Total Needed - O…" at bounding box center [95, 238] width 168 height 202
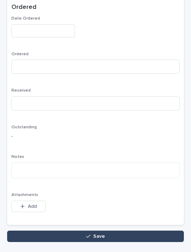
scroll to position [350, 0]
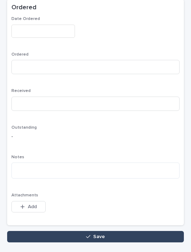
click at [138, 231] on button "Save" at bounding box center [95, 236] width 176 height 11
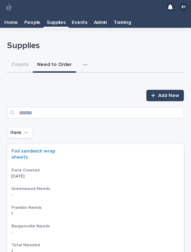
click at [170, 93] on span "Add New" at bounding box center [168, 95] width 21 height 5
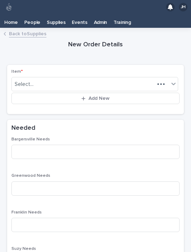
click at [166, 93] on button "Add New" at bounding box center [95, 98] width 168 height 11
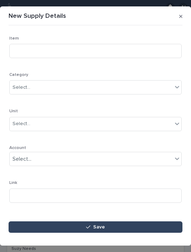
click at [185, 12] on section "New Supply Details Loading... Saving… Loading... Saving… Loading... Saving… Ite…" at bounding box center [95, 125] width 191 height 239
click at [179, 14] on button "button" at bounding box center [180, 16] width 9 height 11
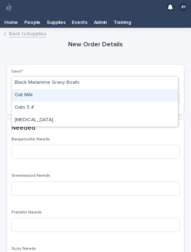
click at [69, 89] on div "Oat Milk" at bounding box center [95, 95] width 166 height 12
type input "***"
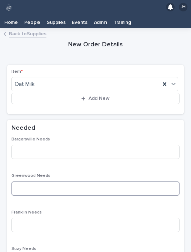
click at [60, 181] on input at bounding box center [95, 188] width 168 height 14
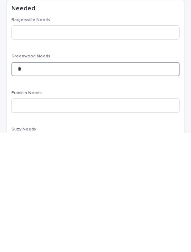
type input "*"
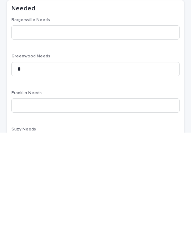
click at [81, 137] on div "Bargersville Needs Greenwood Needs * Franklin Needs Suzy Needs Total Needed - O…" at bounding box center [95, 238] width 168 height 202
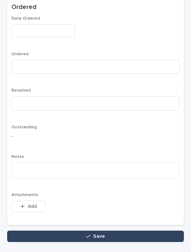
scroll to position [350, 0]
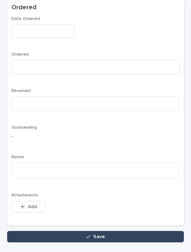
click at [155, 231] on button "Save" at bounding box center [95, 236] width 176 height 11
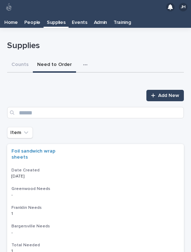
click at [166, 90] on link "Add New" at bounding box center [164, 95] width 37 height 11
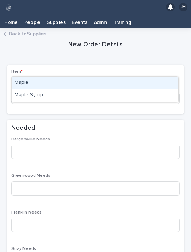
click at [76, 77] on div "Maple" at bounding box center [95, 83] width 166 height 12
type input "***"
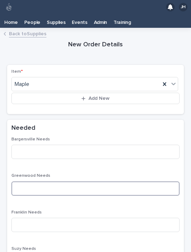
click at [62, 181] on input at bounding box center [95, 188] width 168 height 14
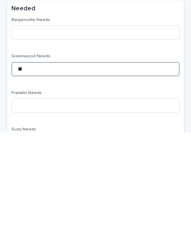
type input "**"
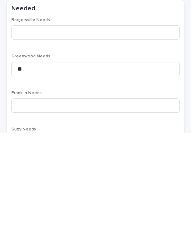
click at [110, 137] on div "Bargersville Needs Greenwood Needs ** Franklin Needs Suzy Needs Total Needed - …" at bounding box center [95, 238] width 168 height 202
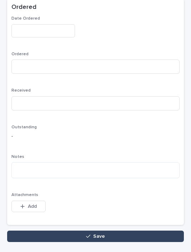
scroll to position [350, 0]
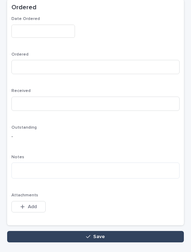
click at [145, 231] on button "Save" at bounding box center [95, 236] width 176 height 11
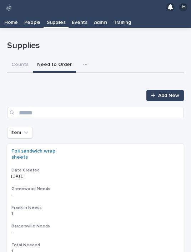
click at [164, 93] on span "Add New" at bounding box center [168, 95] width 21 height 5
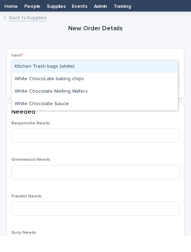
click at [91, 114] on div "White Chocolate Sauce" at bounding box center [95, 120] width 166 height 12
type input "*****"
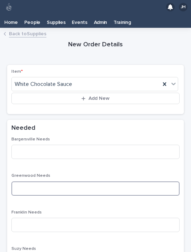
click at [62, 181] on input at bounding box center [95, 188] width 168 height 14
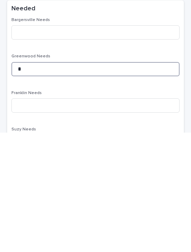
type input "*"
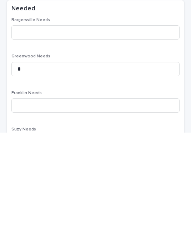
click at [110, 173] on div "Greenwood Needs *" at bounding box center [95, 187] width 168 height 28
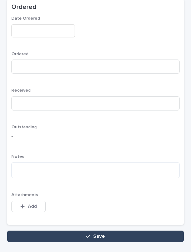
scroll to position [350, 0]
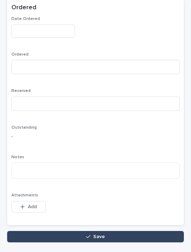
click at [156, 231] on button "Save" at bounding box center [95, 236] width 176 height 11
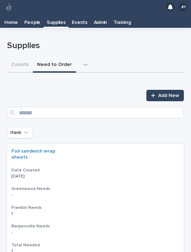
click at [164, 93] on span "Add New" at bounding box center [168, 95] width 21 height 5
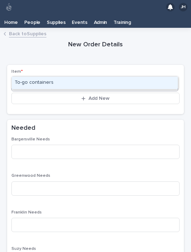
click at [104, 77] on div "To-go containers" at bounding box center [95, 83] width 166 height 12
type input "***"
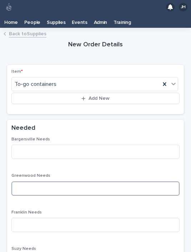
click at [79, 181] on input at bounding box center [95, 188] width 168 height 14
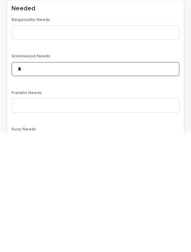
type input "*"
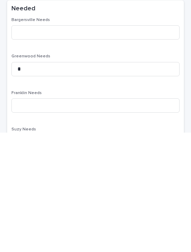
click at [128, 137] on div "Bargersville Needs Greenwood Needs * Franklin Needs Suzy Needs Total Needed - O…" at bounding box center [95, 238] width 168 height 202
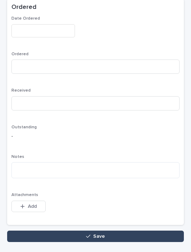
scroll to position [350, 0]
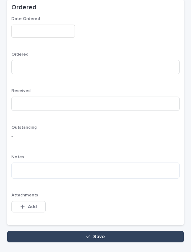
click at [156, 231] on button "Save" at bounding box center [95, 236] width 176 height 11
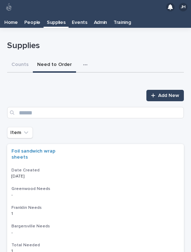
click at [162, 90] on link "Add New" at bounding box center [164, 95] width 37 height 11
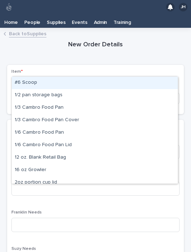
click at [131, 77] on div "#6 Scoop" at bounding box center [95, 83] width 166 height 12
type input "*"
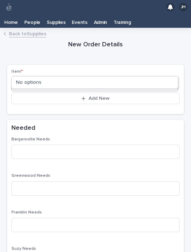
type input "*"
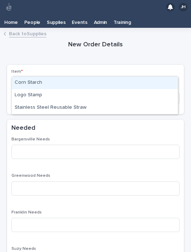
click at [79, 102] on div "Stainless Steel Reusable Straw" at bounding box center [95, 108] width 166 height 12
type input "***"
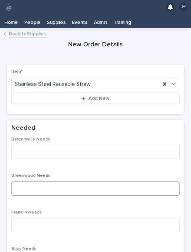
click at [75, 181] on input at bounding box center [95, 188] width 168 height 14
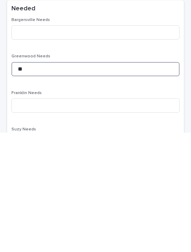
type input "**"
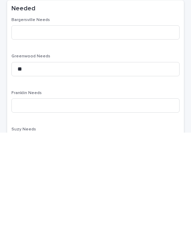
click at [99, 137] on div "Bargersville Needs Greenwood Needs ** Franklin Needs Suzy Needs Total Needed - …" at bounding box center [95, 238] width 168 height 202
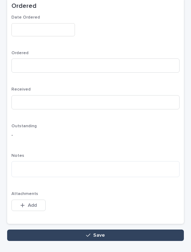
scroll to position [350, 0]
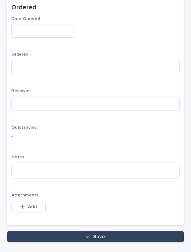
click at [135, 231] on button "Save" at bounding box center [95, 236] width 176 height 11
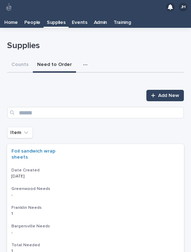
click at [167, 93] on span "Add New" at bounding box center [168, 95] width 21 height 5
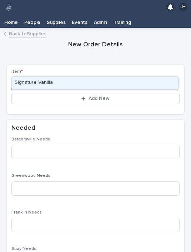
type input "***"
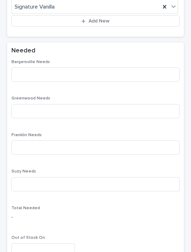
scroll to position [66, 0]
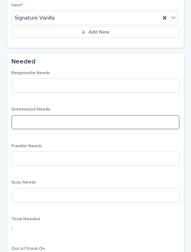
click at [90, 115] on input at bounding box center [95, 122] width 168 height 14
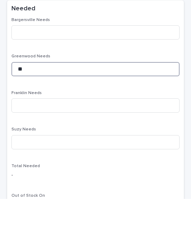
type input "**"
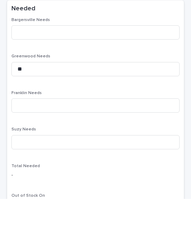
click at [141, 72] on div "Bargersville Needs Greenwood Needs ** Franklin Needs Suzy Needs Total Needed - …" at bounding box center [95, 172] width 168 height 202
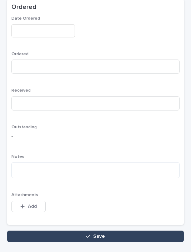
scroll to position [350, 0]
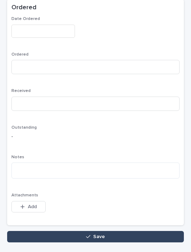
click at [130, 231] on button "Save" at bounding box center [95, 236] width 176 height 11
